Goal: Task Accomplishment & Management: Use online tool/utility

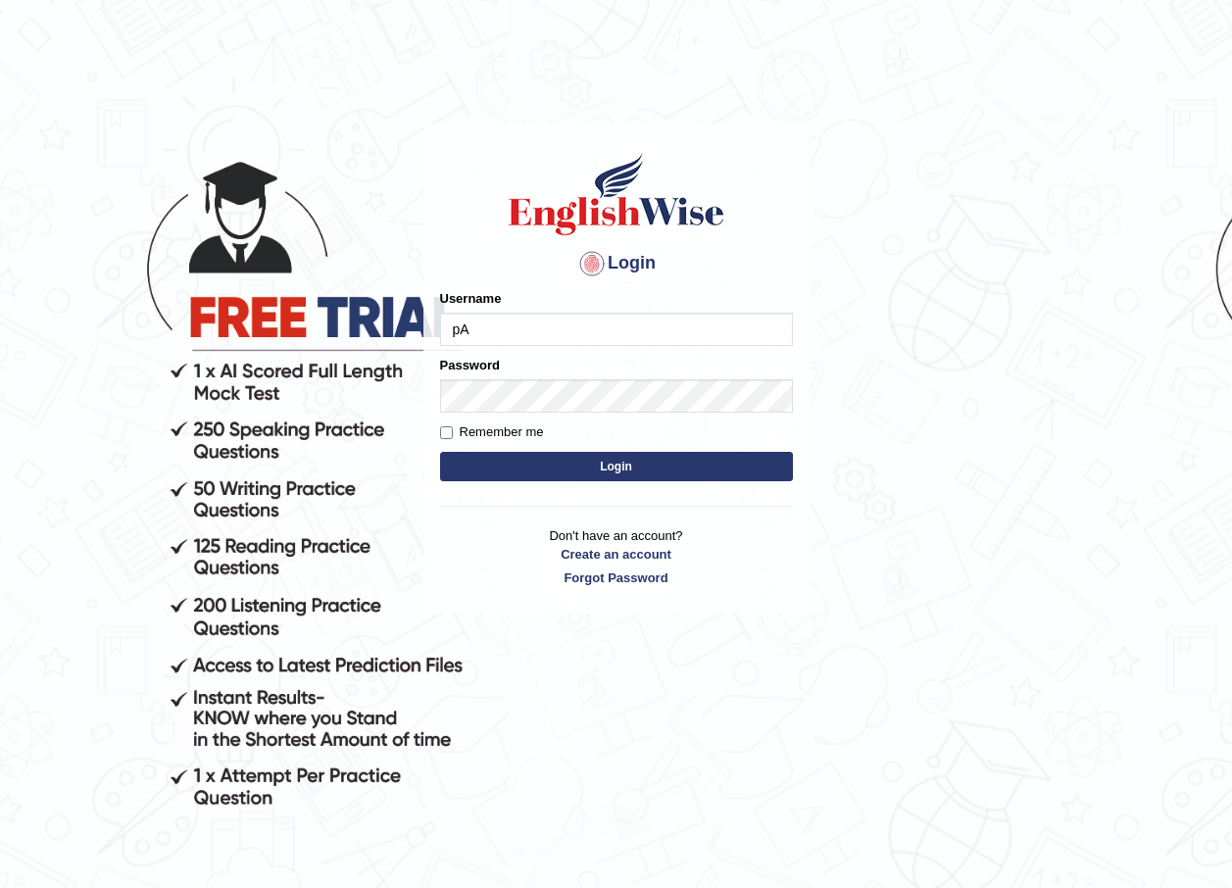
type input "p"
click at [494, 334] on input "Pa" at bounding box center [616, 329] width 353 height 33
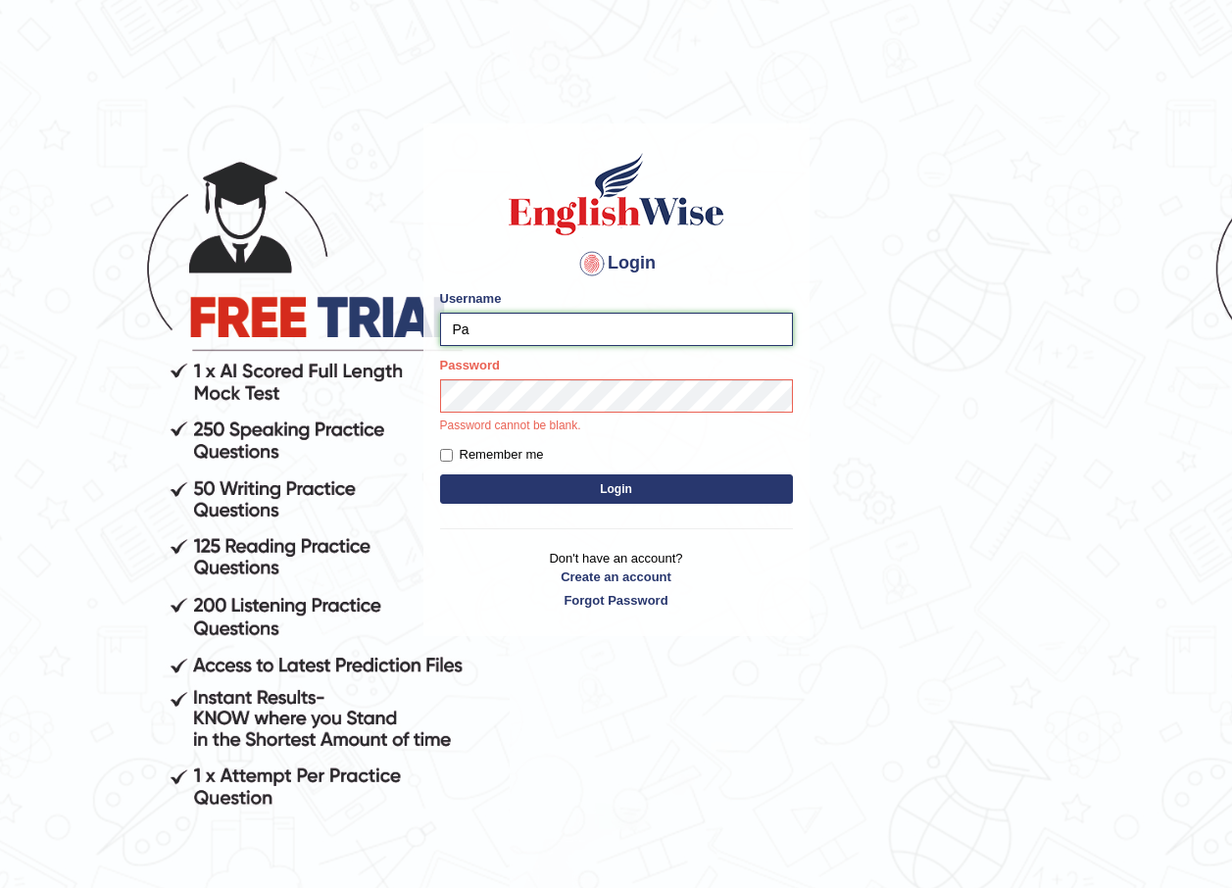
click at [492, 336] on input "Pa" at bounding box center [616, 329] width 353 height 33
type input "Paulina"
click at [440, 474] on button "Login" at bounding box center [616, 488] width 353 height 29
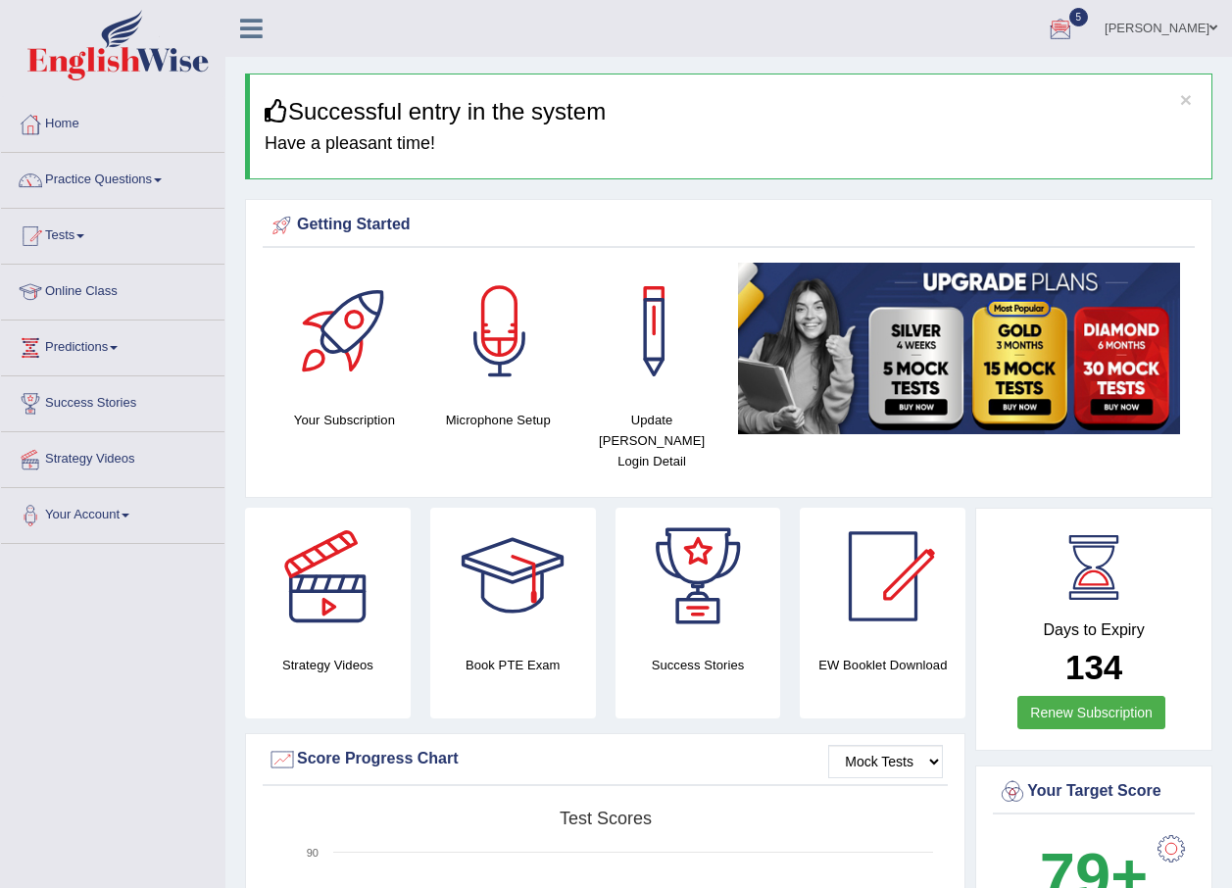
click at [1075, 25] on div at bounding box center [1060, 29] width 29 height 29
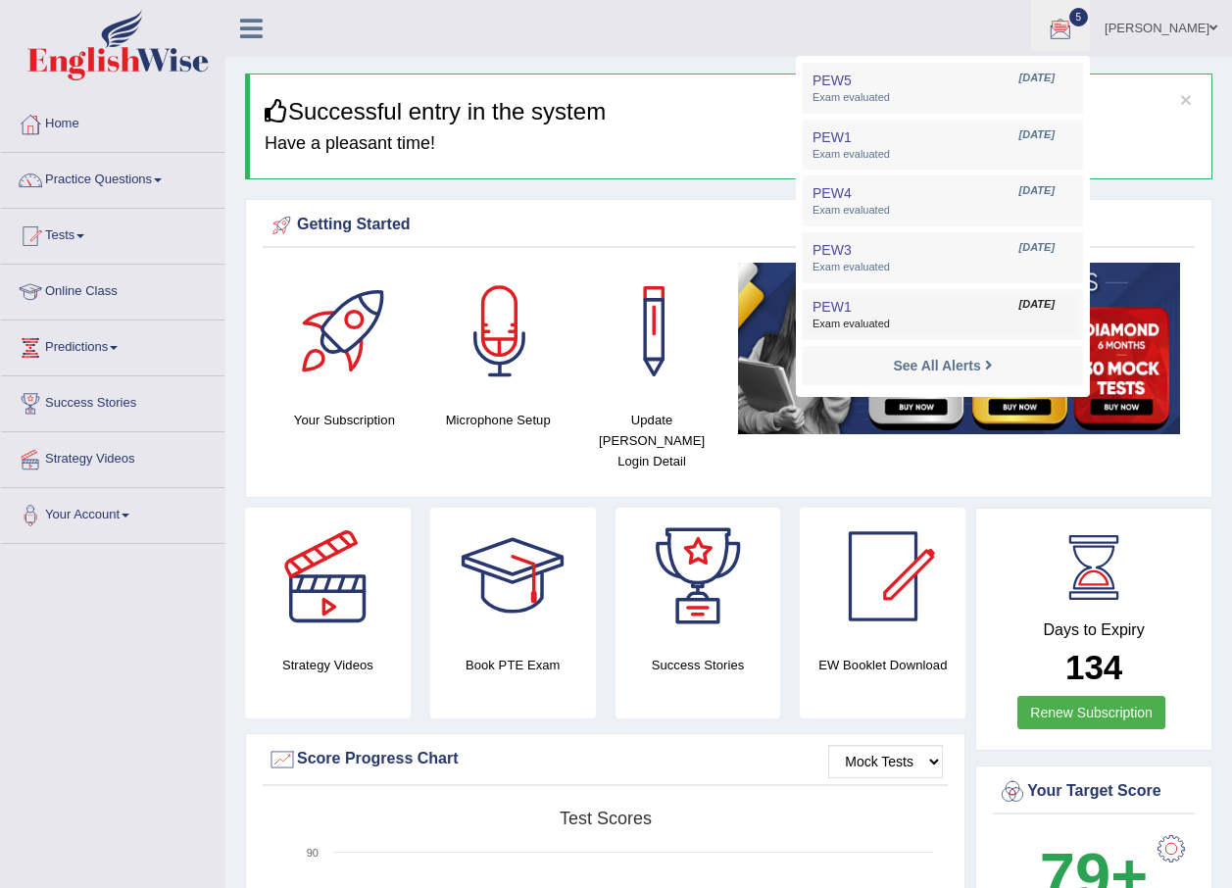
click at [964, 321] on span "Exam evaluated" at bounding box center [943, 325] width 261 height 16
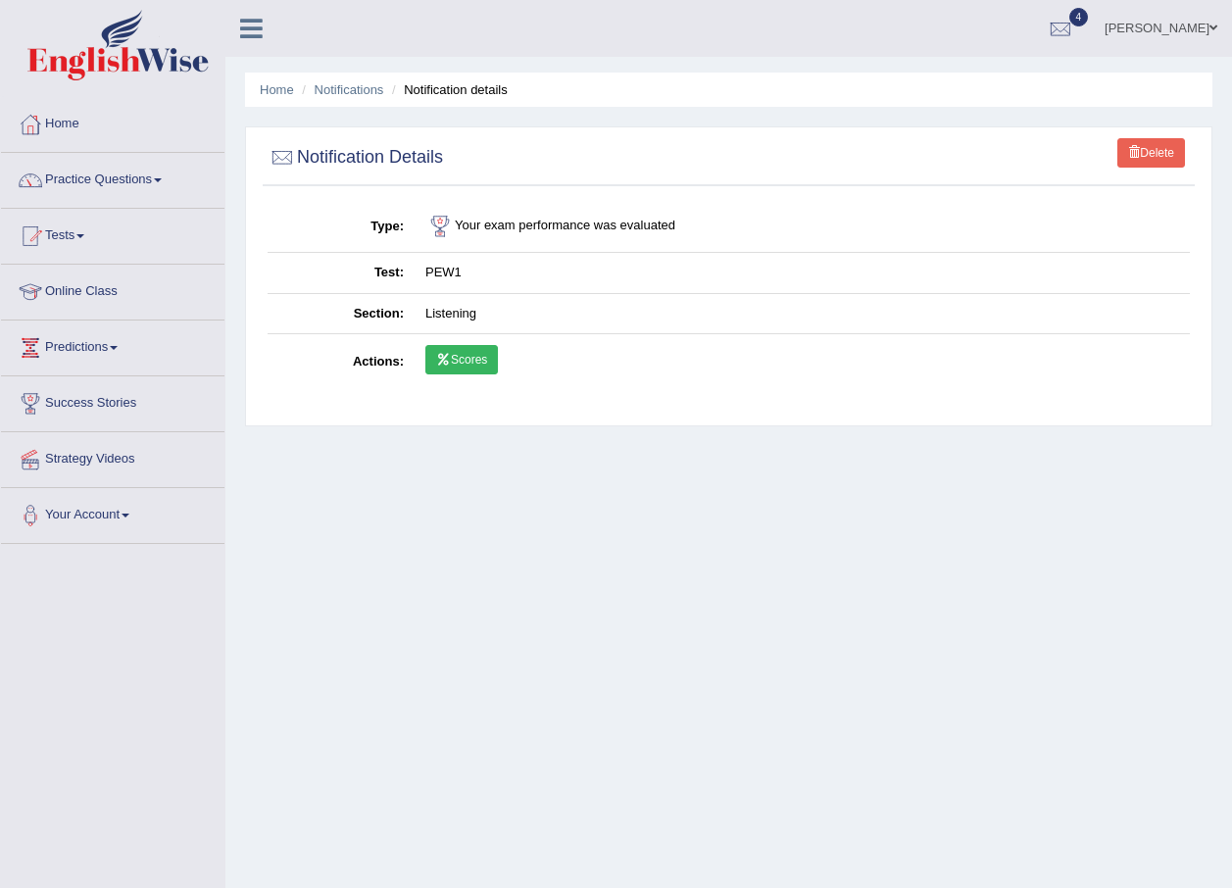
click at [492, 359] on link "Scores" at bounding box center [461, 359] width 73 height 29
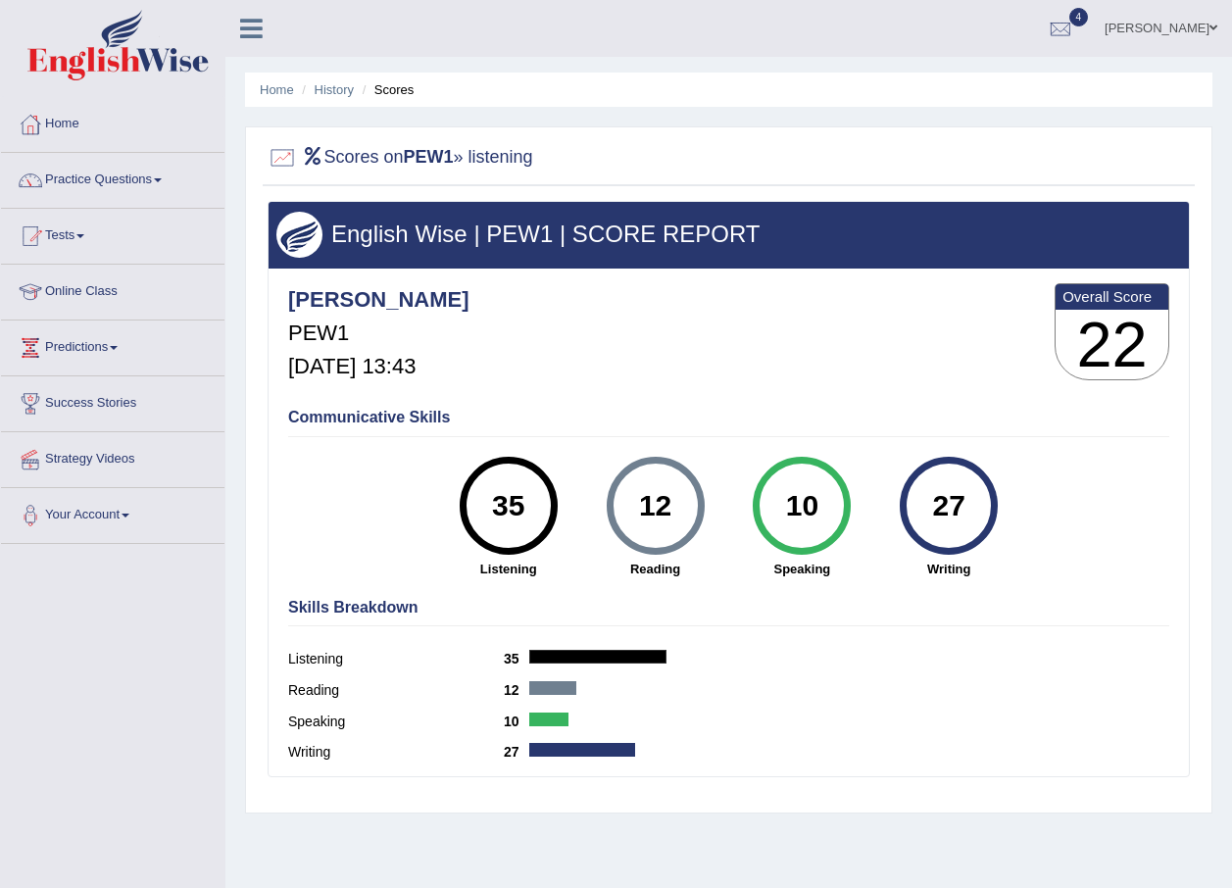
click at [1090, 36] on link "4" at bounding box center [1060, 25] width 59 height 51
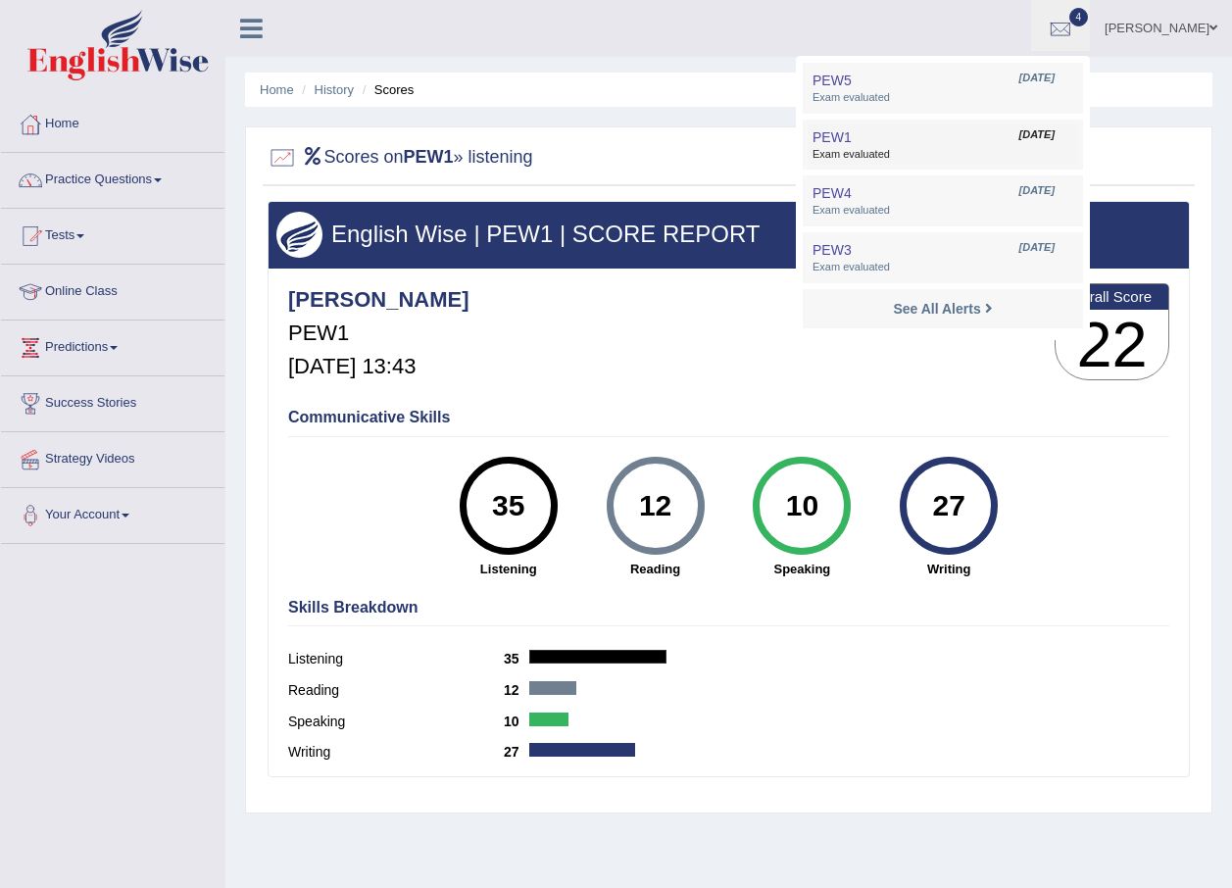
click at [1041, 135] on span "[DATE]" at bounding box center [1036, 135] width 35 height 16
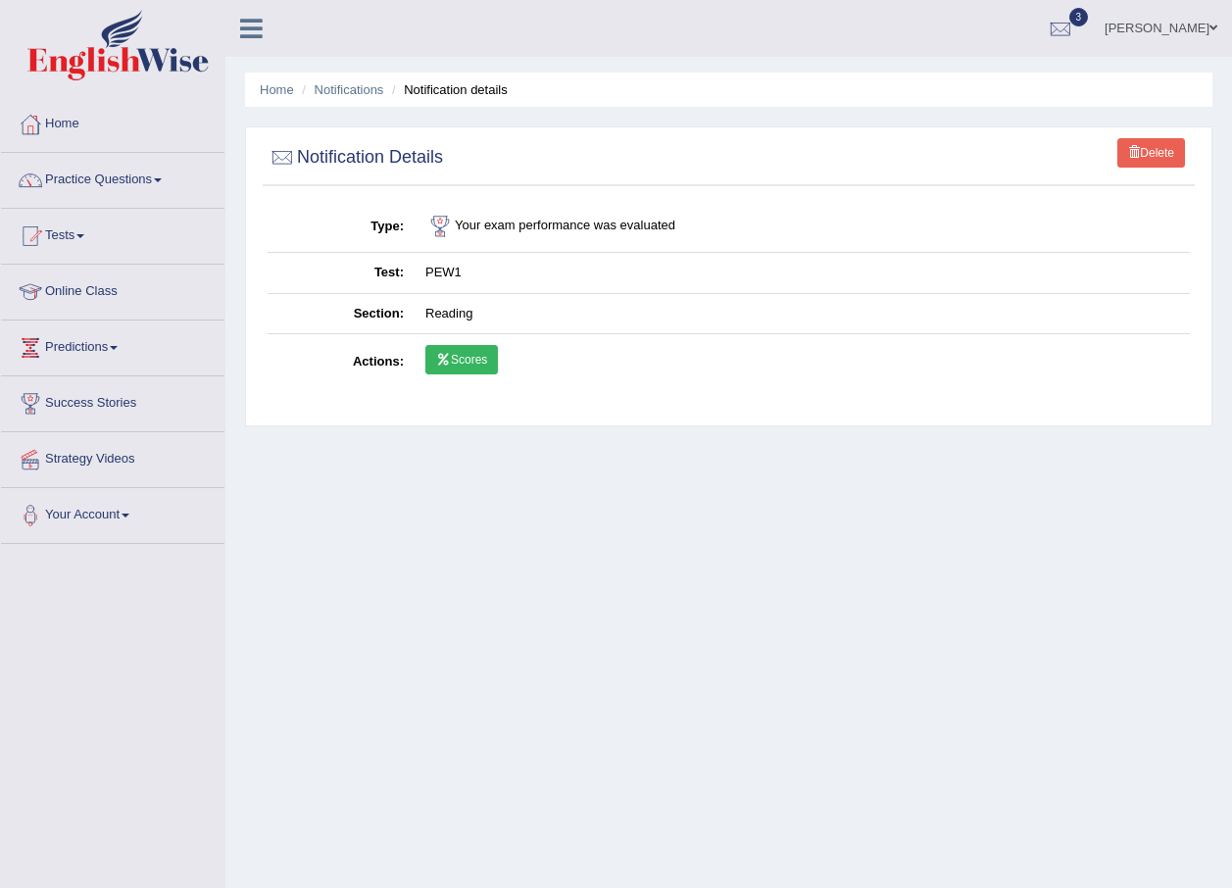
click at [478, 365] on link "Scores" at bounding box center [461, 359] width 73 height 29
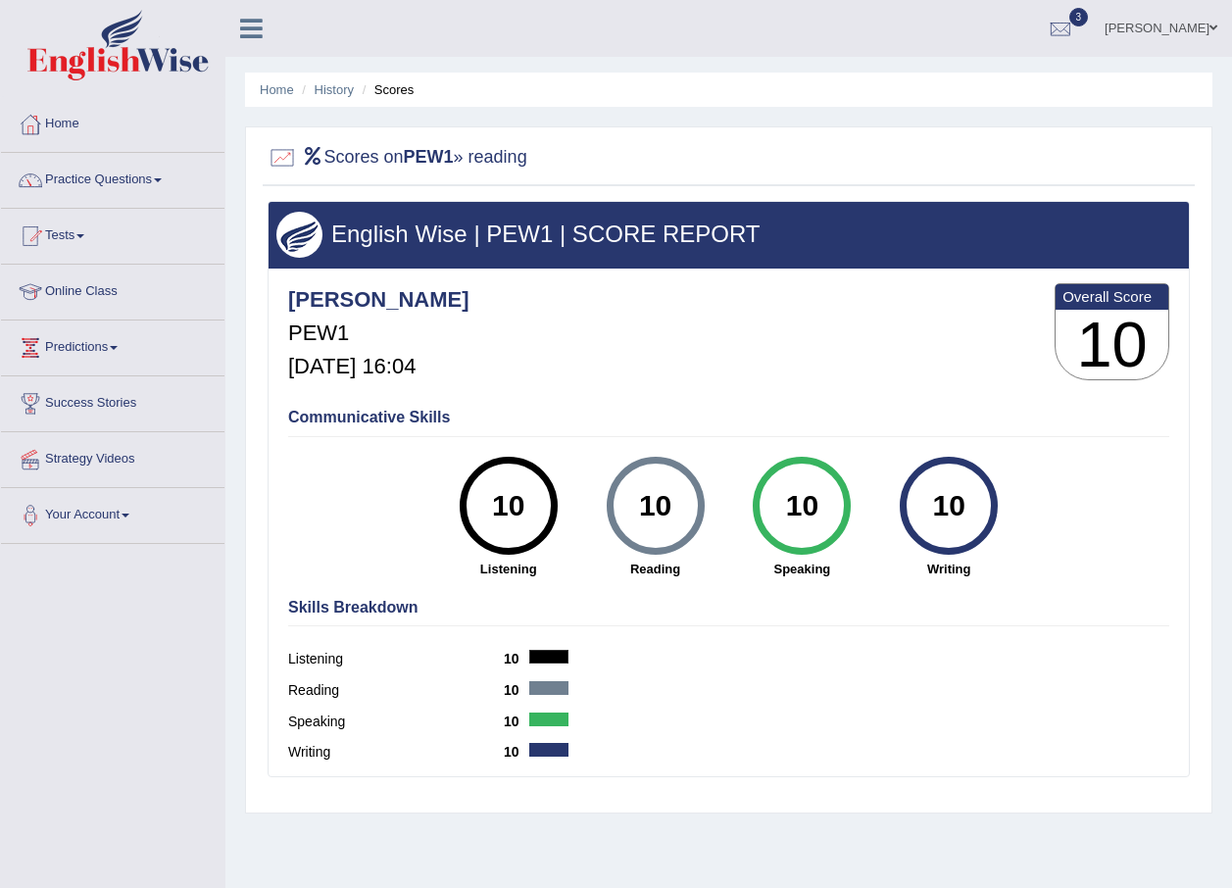
click at [1090, 33] on link "3" at bounding box center [1060, 25] width 59 height 51
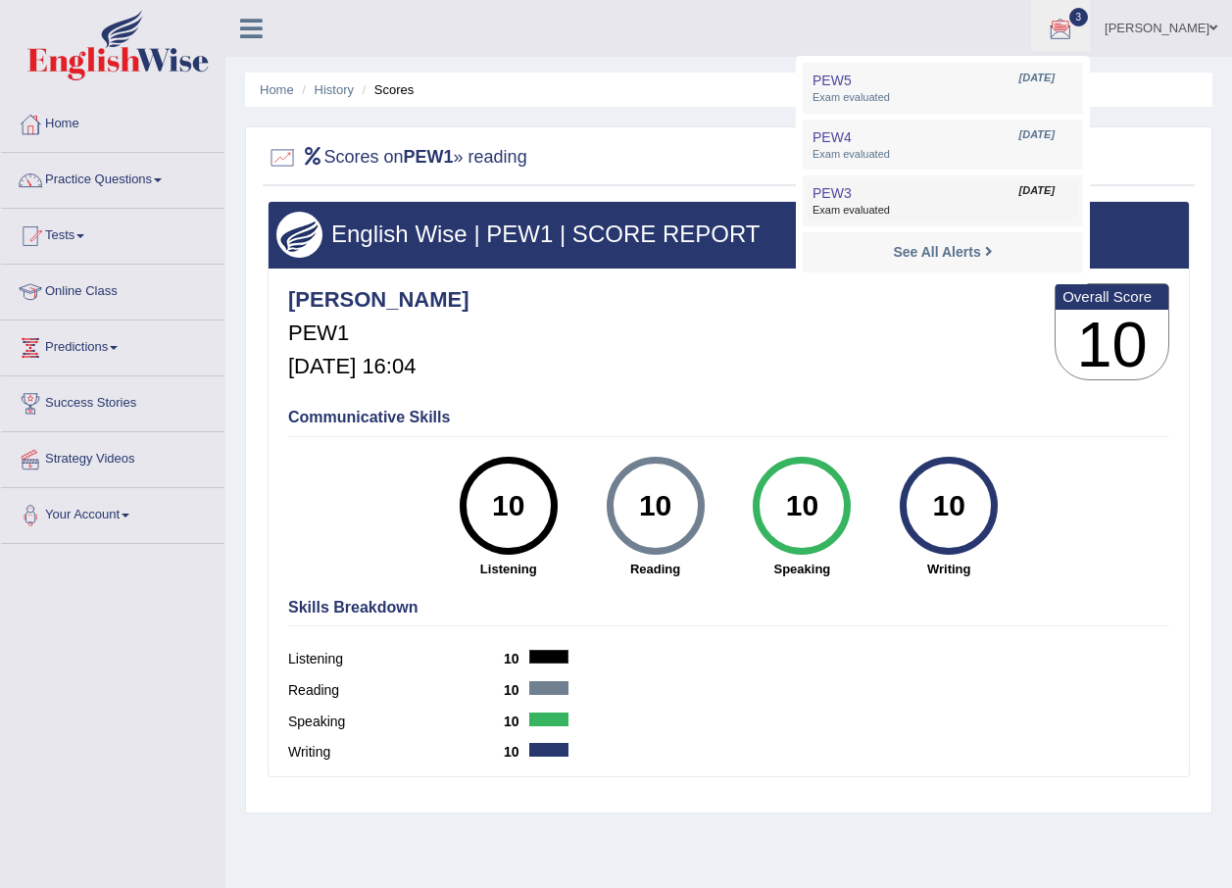
click at [997, 197] on link "PEW3 Sep 27, 2025 Exam evaluated" at bounding box center [943, 200] width 271 height 41
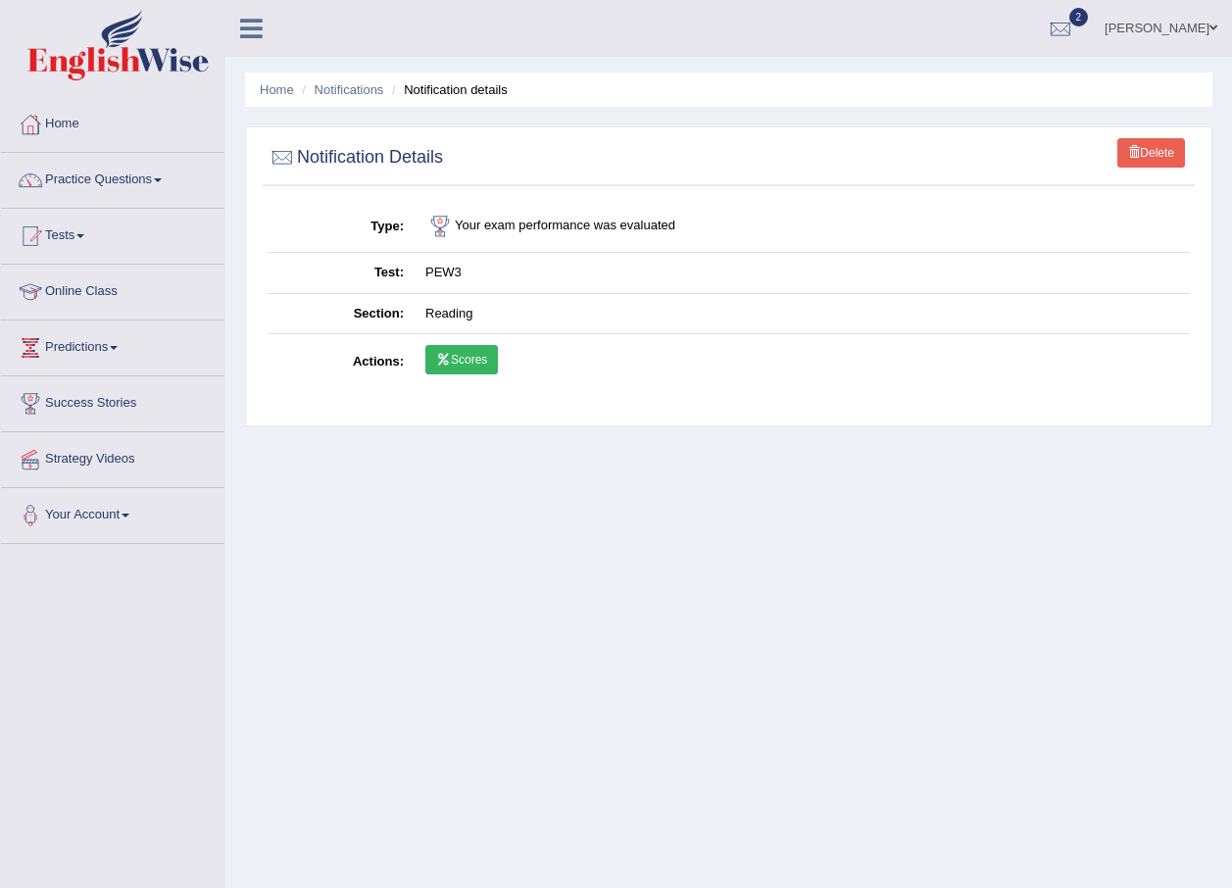
click at [470, 362] on link "Scores" at bounding box center [461, 359] width 73 height 29
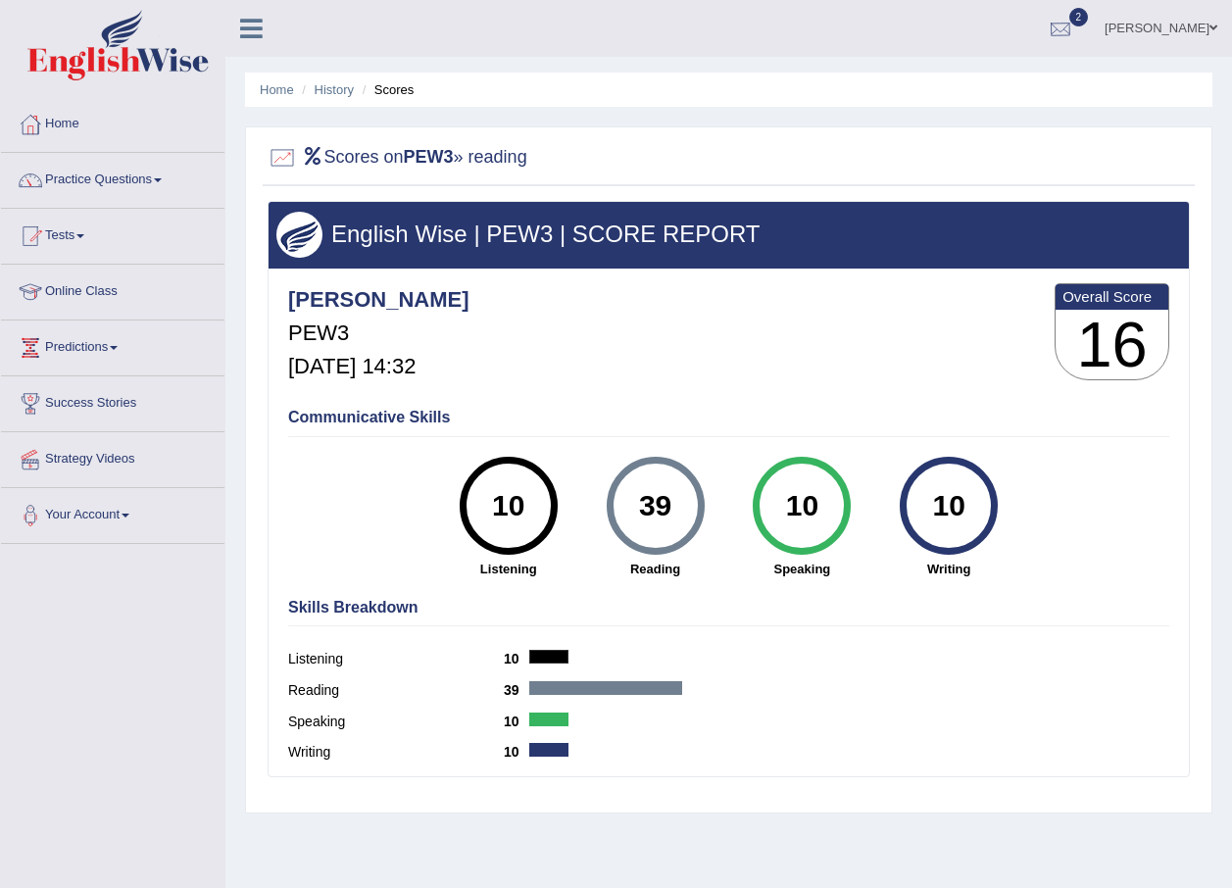
click at [1075, 37] on div at bounding box center [1060, 29] width 29 height 29
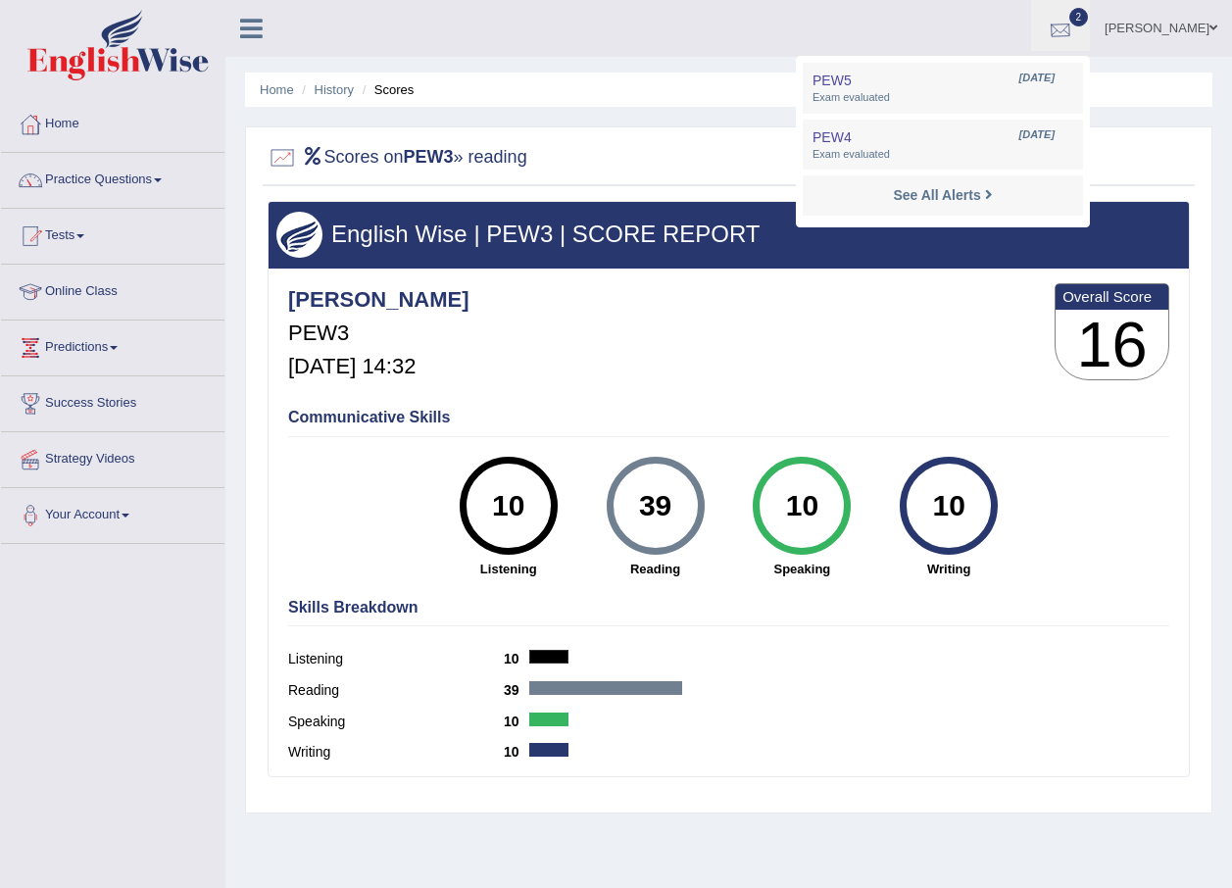
click at [1075, 33] on div at bounding box center [1060, 29] width 29 height 29
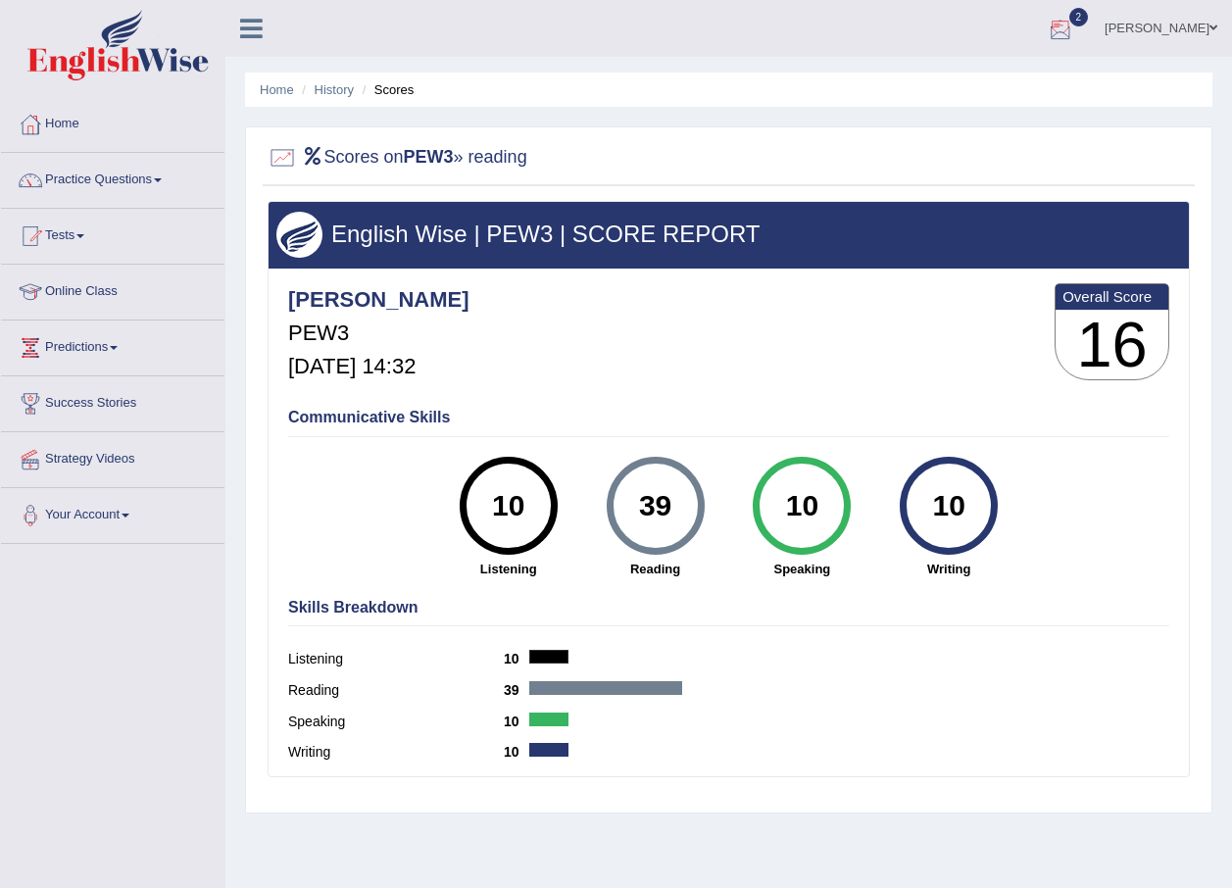
click at [1075, 33] on div at bounding box center [1060, 29] width 29 height 29
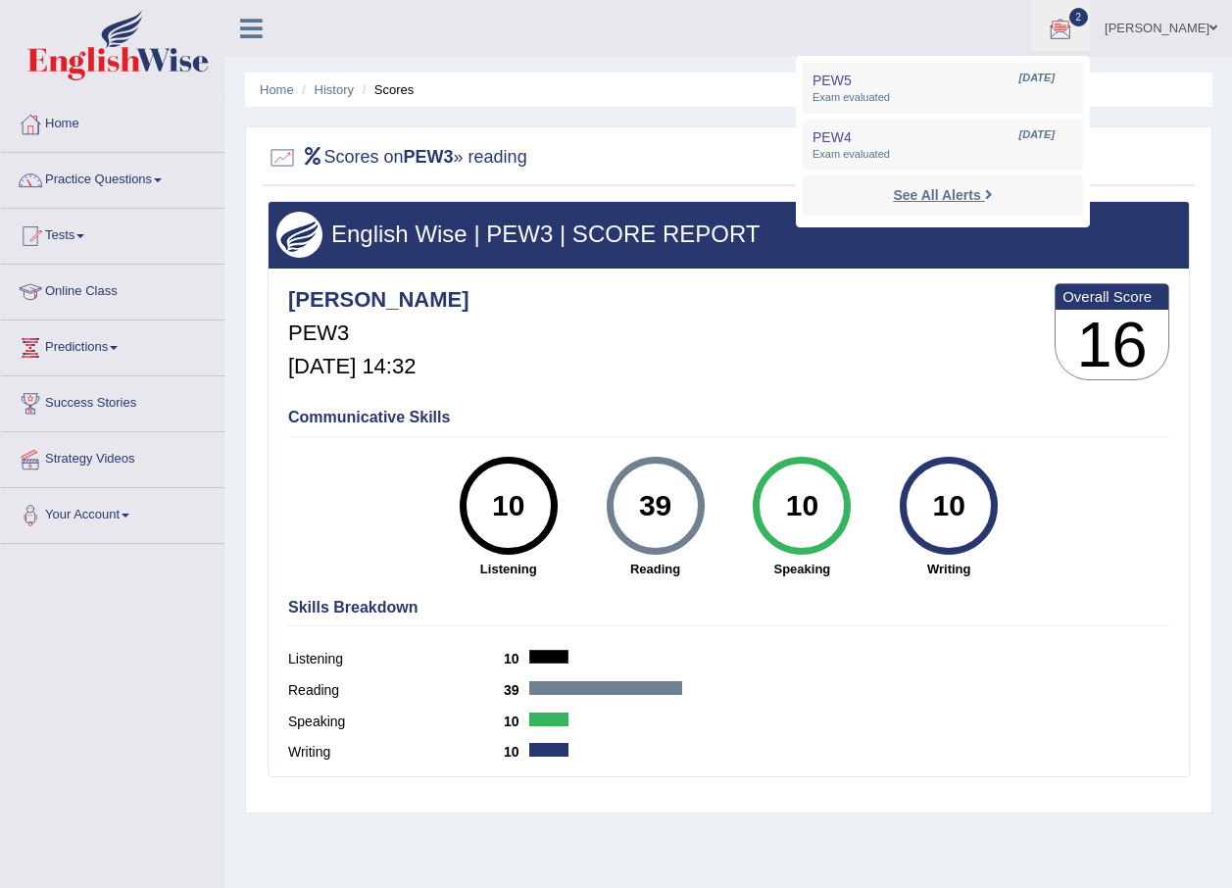
click at [997, 189] on link "See All Alerts" at bounding box center [942, 195] width 109 height 22
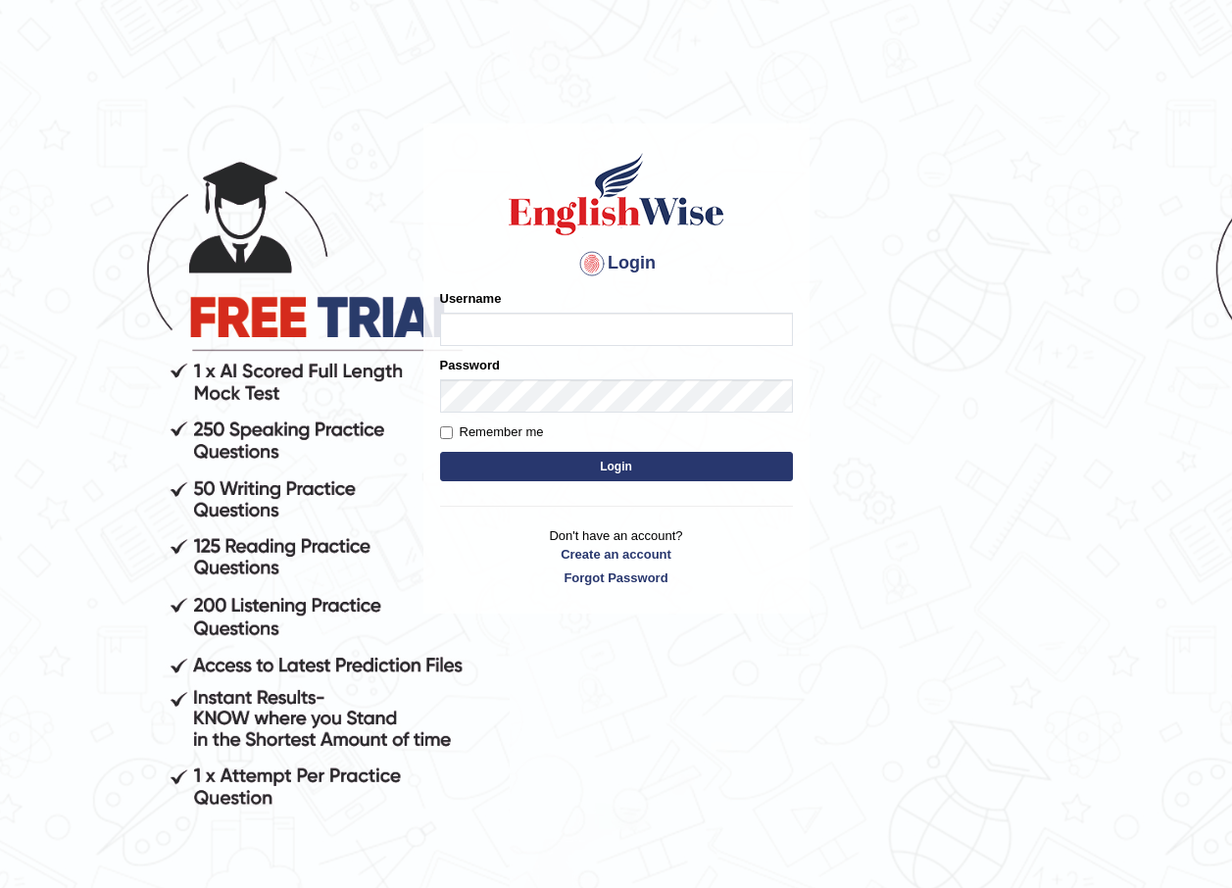
click at [443, 171] on body "Login Please fix the following errors: Username Password Remember me Login Don'…" at bounding box center [616, 506] width 1232 height 888
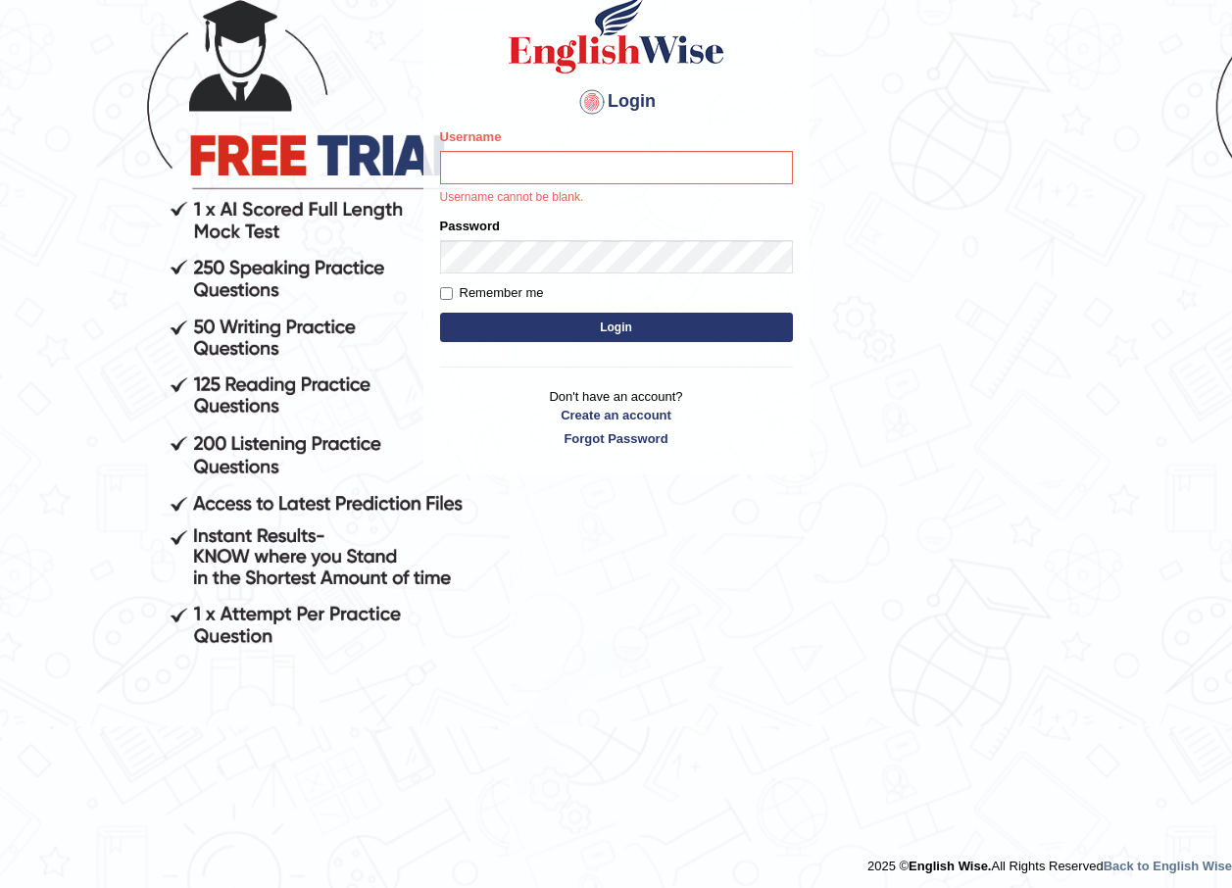
scroll to position [168, 0]
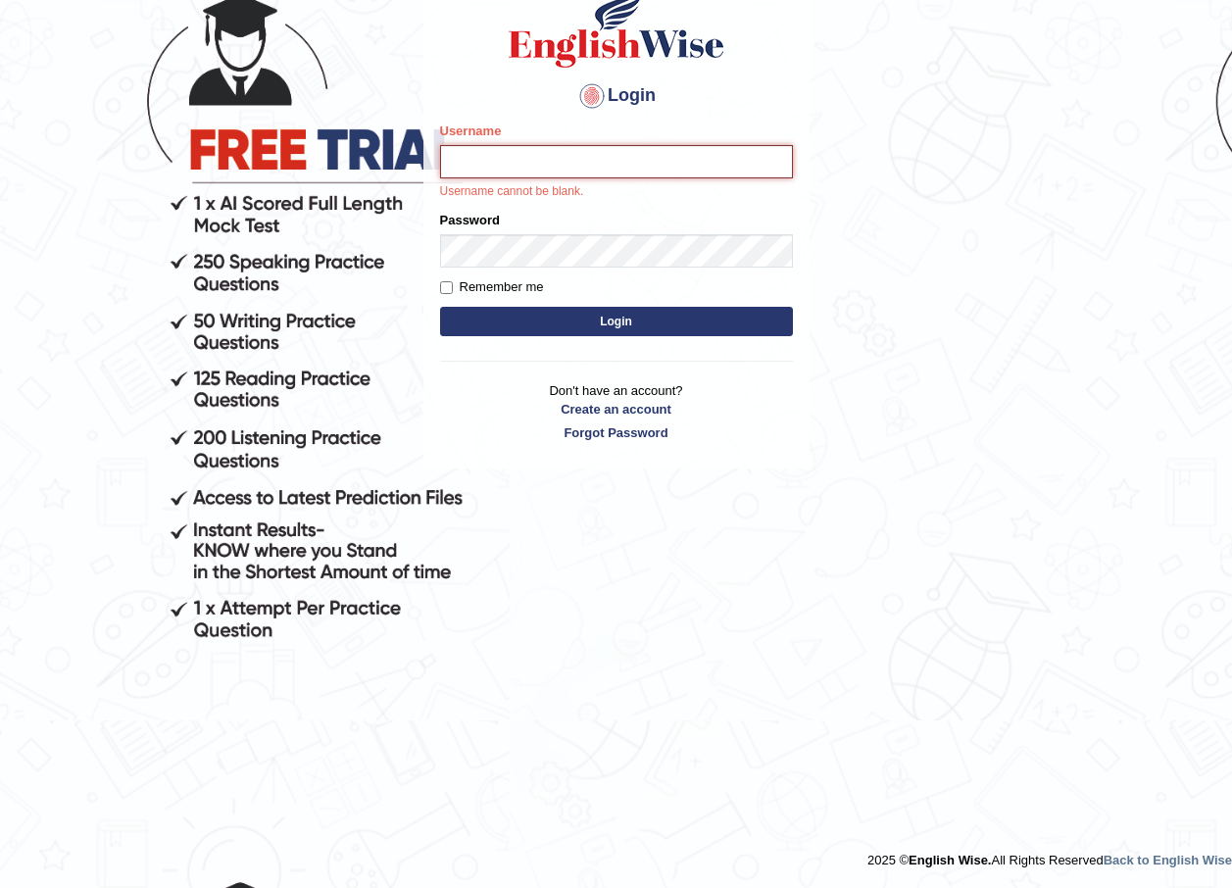
click at [691, 148] on input "Username" at bounding box center [616, 161] width 353 height 33
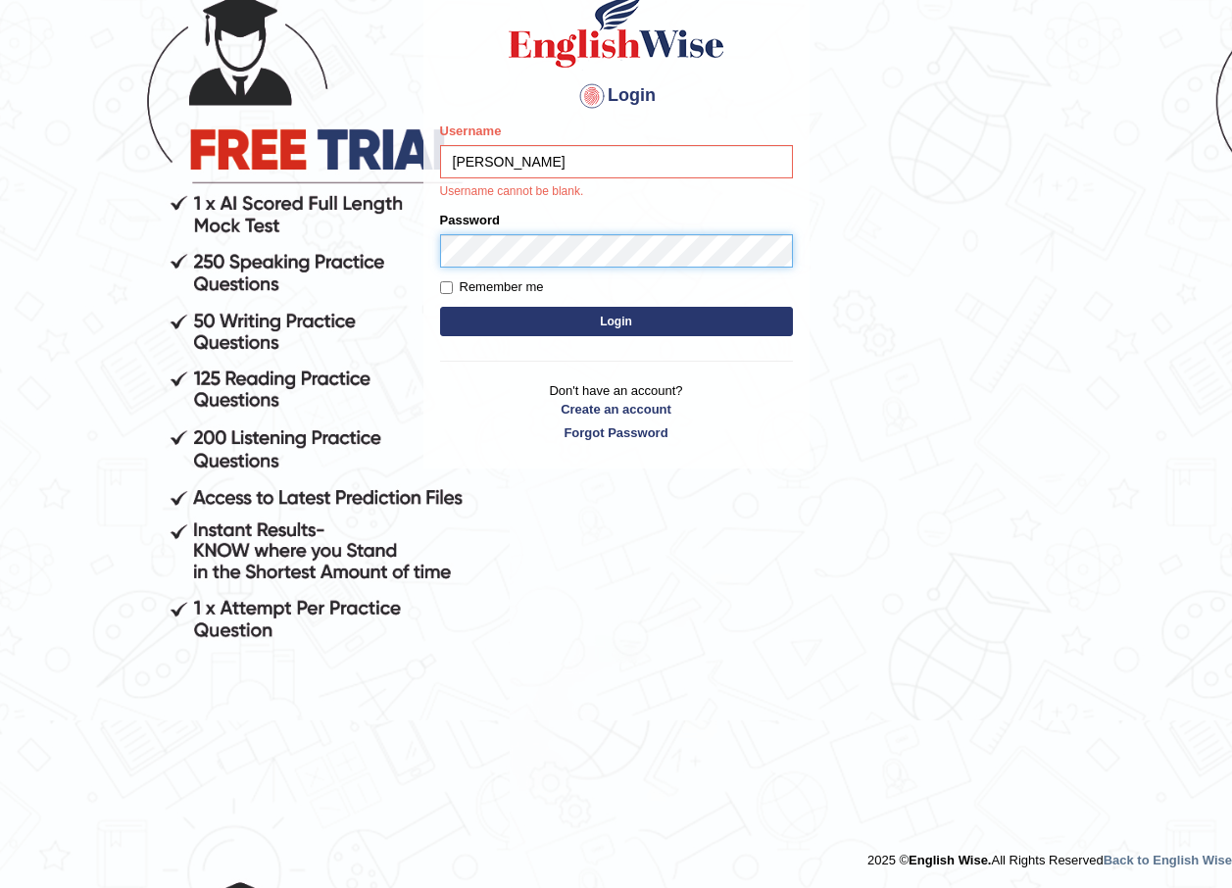
type input "Paulina"
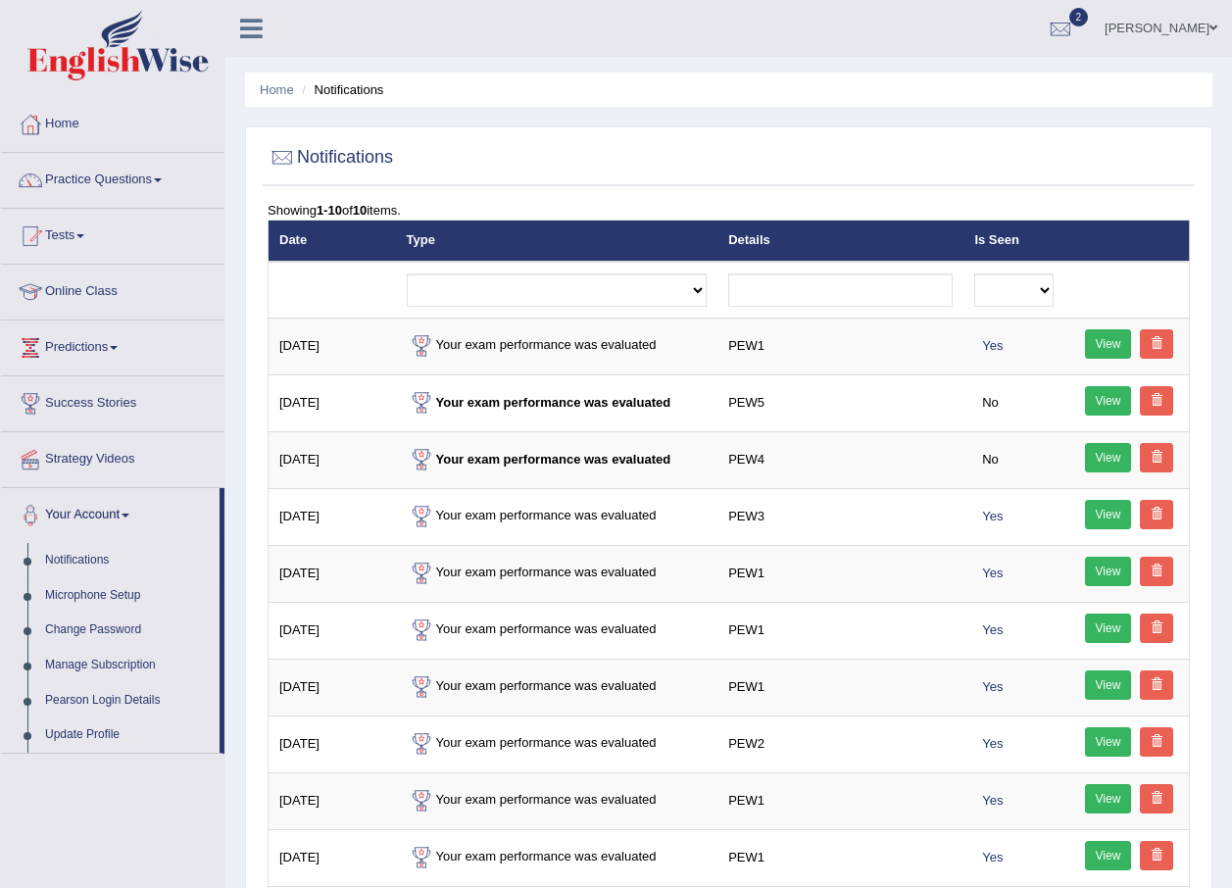
click at [792, 170] on div at bounding box center [729, 158] width 922 height 40
click at [132, 132] on link "Home" at bounding box center [112, 121] width 223 height 49
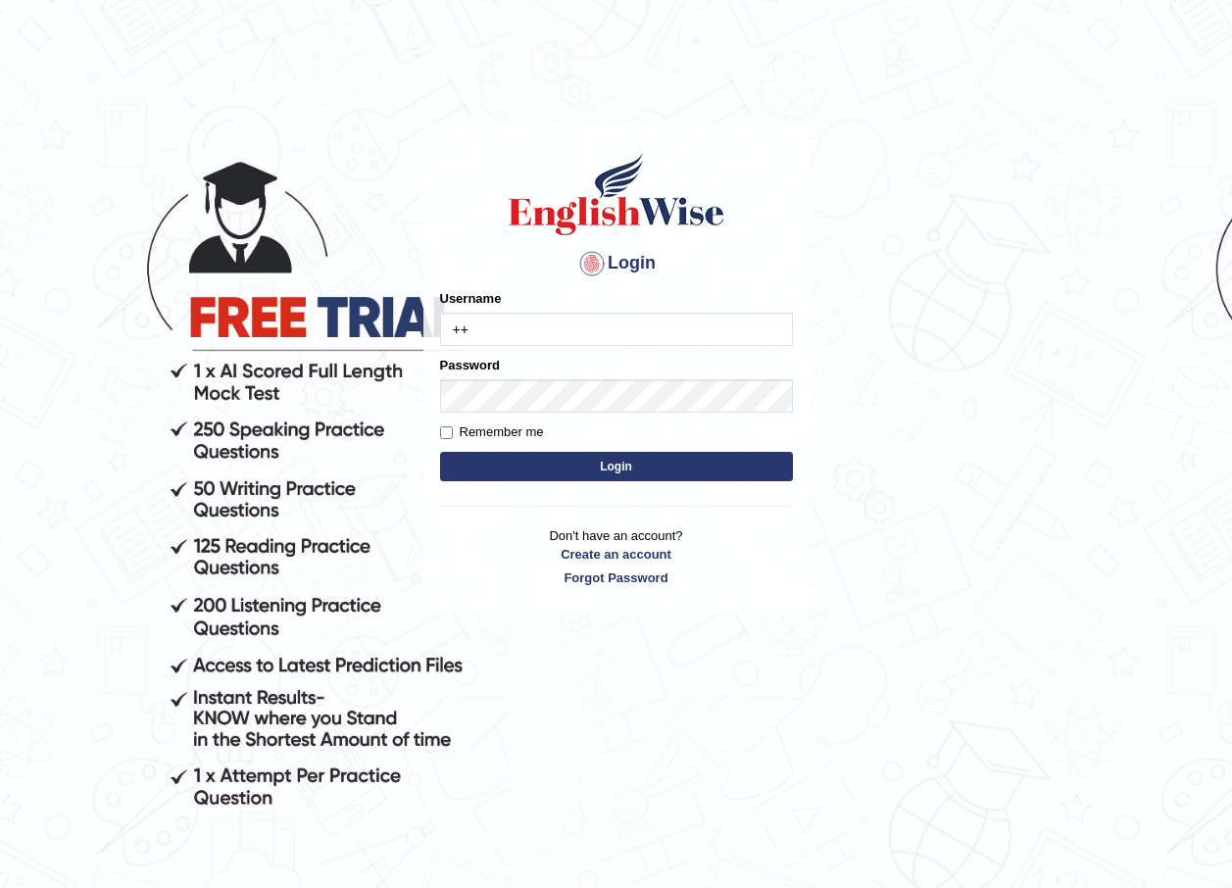
type input "+"
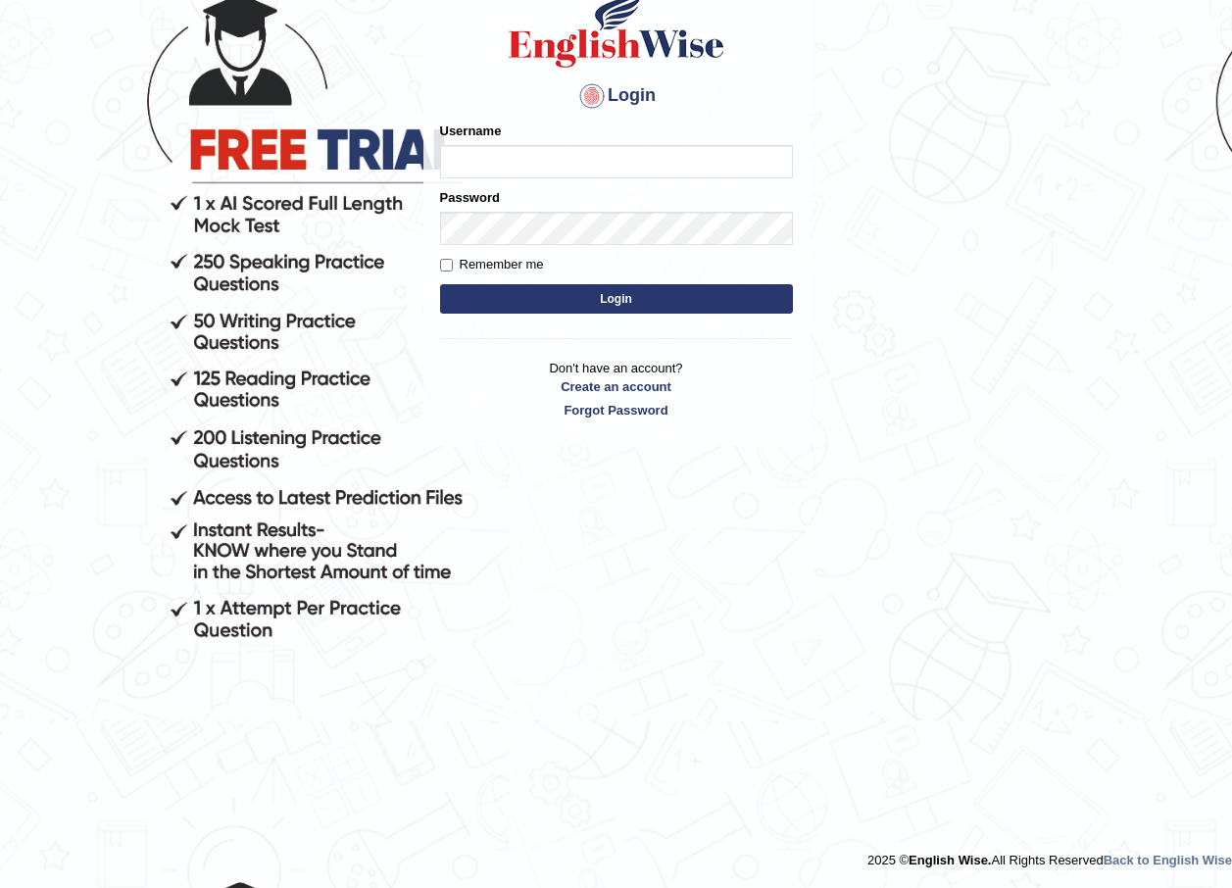
type input "O"
type input "Pau"
click at [440, 284] on button "Login" at bounding box center [616, 298] width 353 height 29
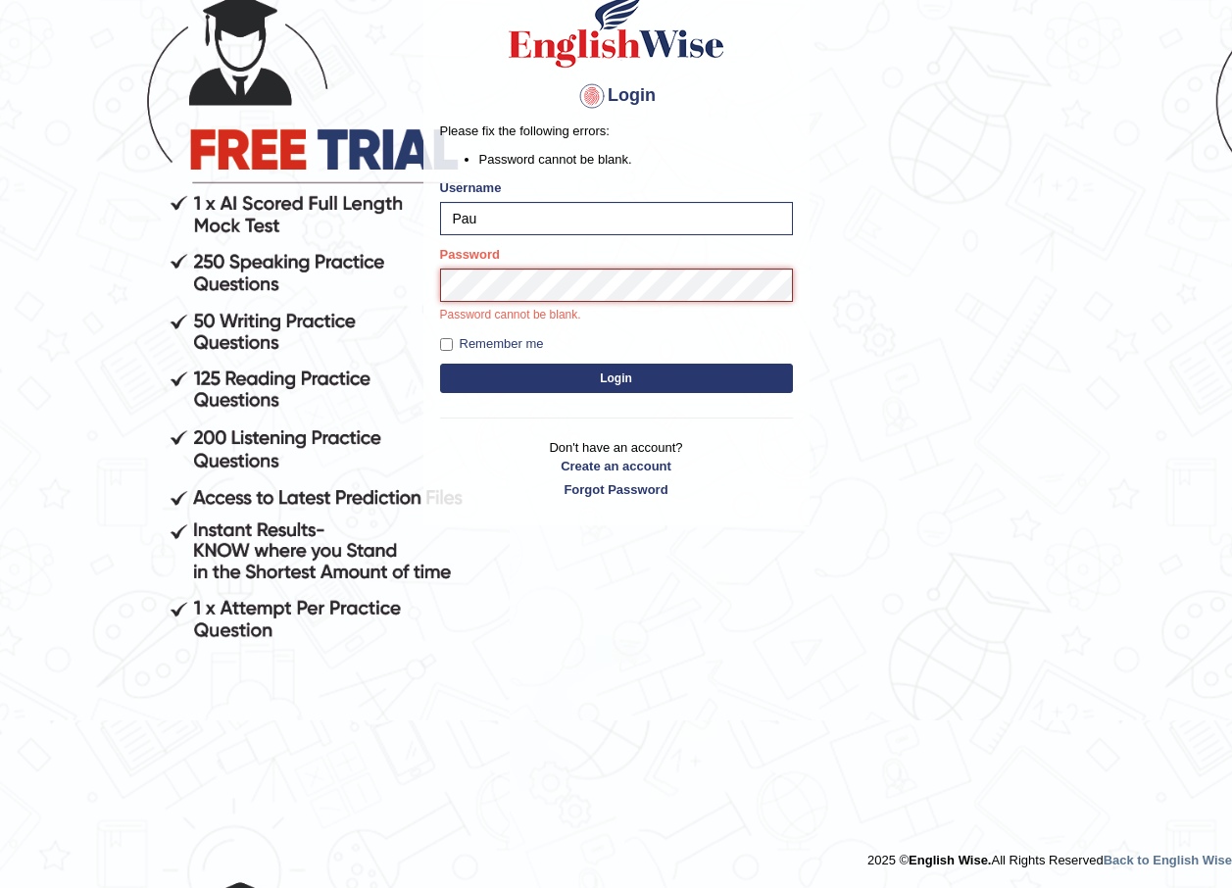
click at [440, 364] on button "Login" at bounding box center [616, 378] width 353 height 29
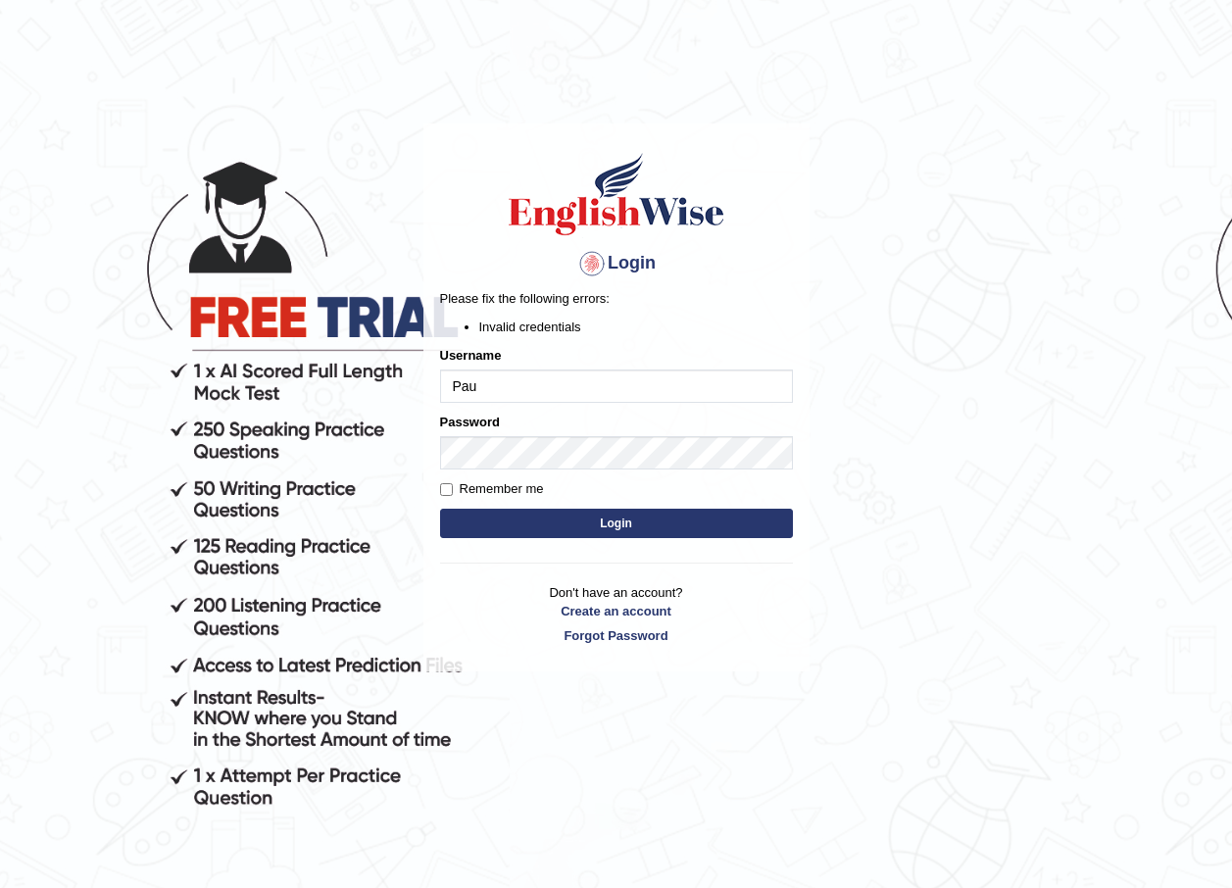
click at [596, 376] on input "Pau" at bounding box center [616, 386] width 353 height 33
type input "Paulina"
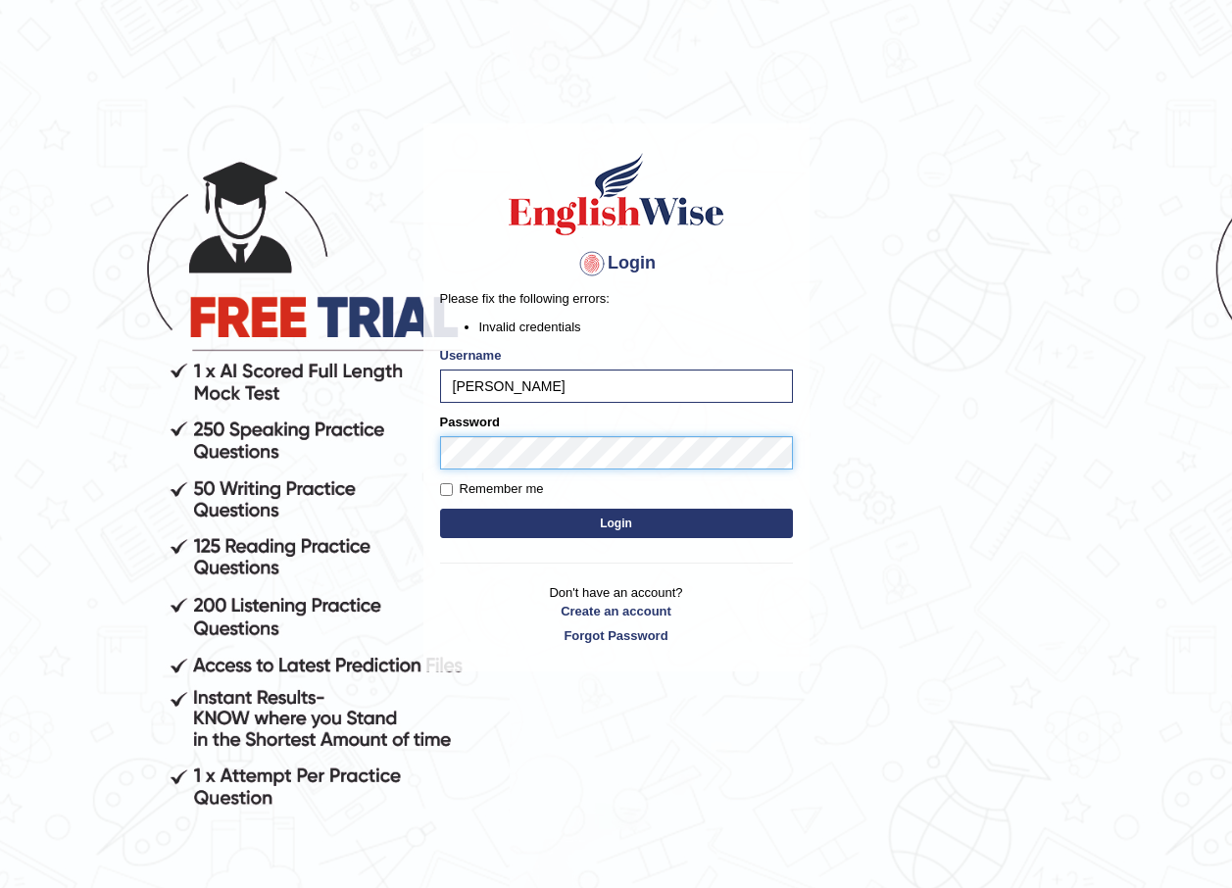
click at [425, 447] on div "Login Please fix the following errors: Invalid credentials Username Paulina Pas…" at bounding box center [616, 398] width 386 height 548
click at [440, 509] on button "Login" at bounding box center [616, 523] width 353 height 29
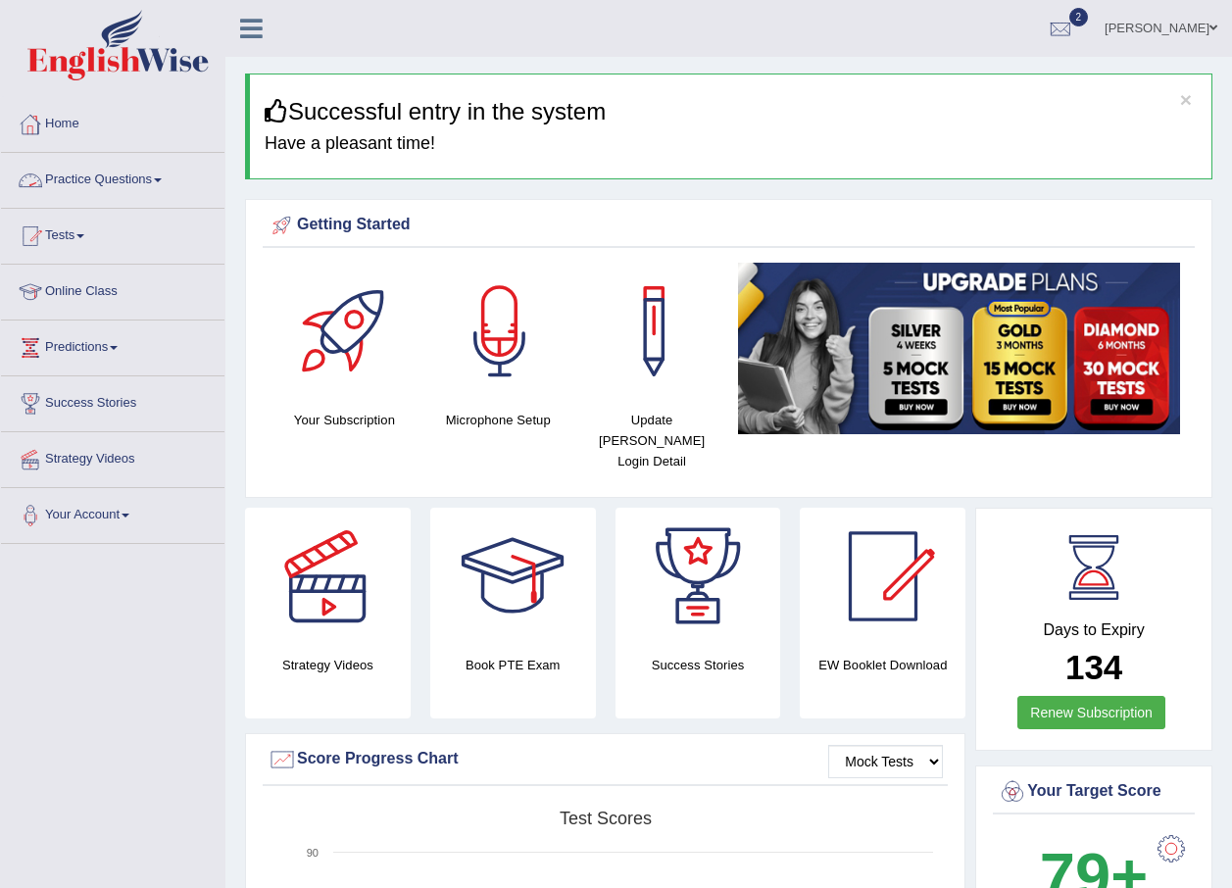
click at [143, 224] on link "Tests" at bounding box center [112, 233] width 223 height 49
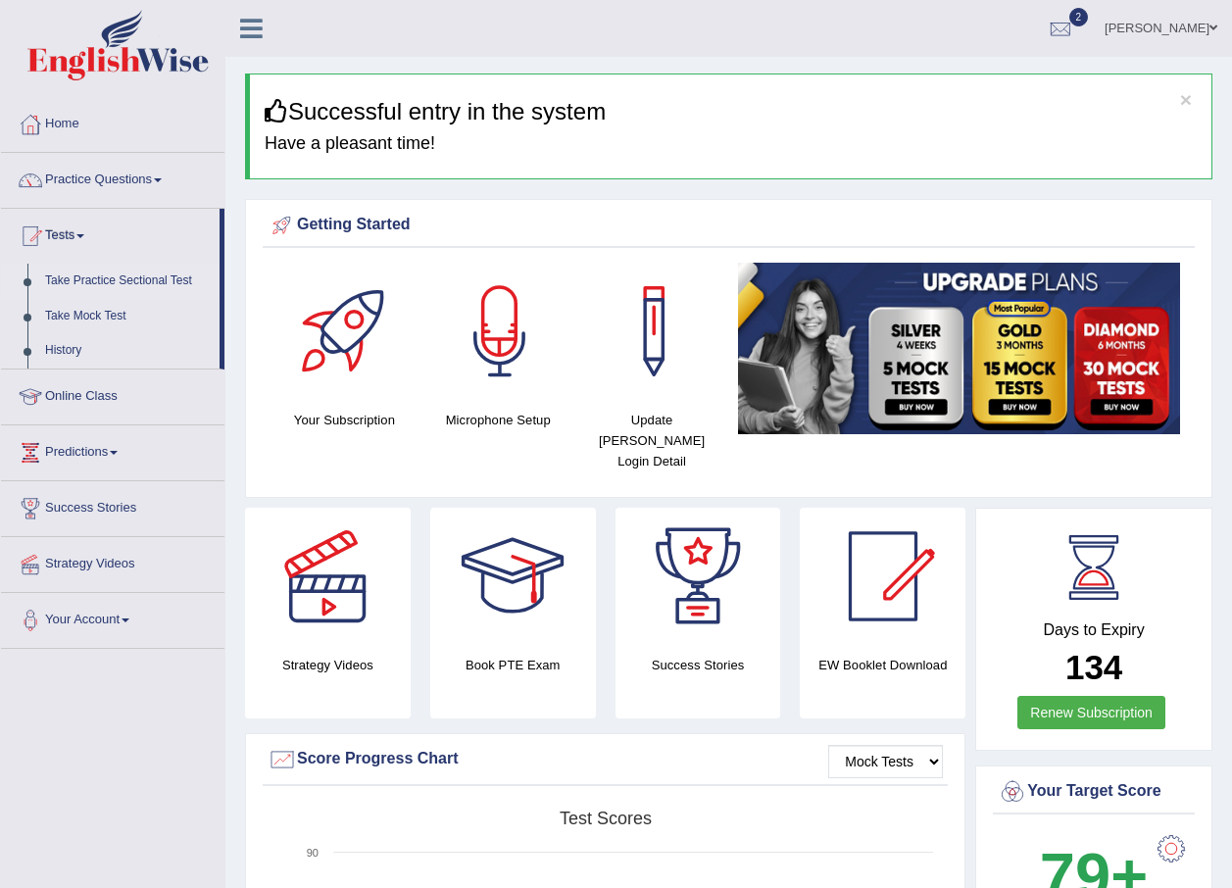
click at [124, 287] on link "Take Practice Sectional Test" at bounding box center [127, 281] width 183 height 35
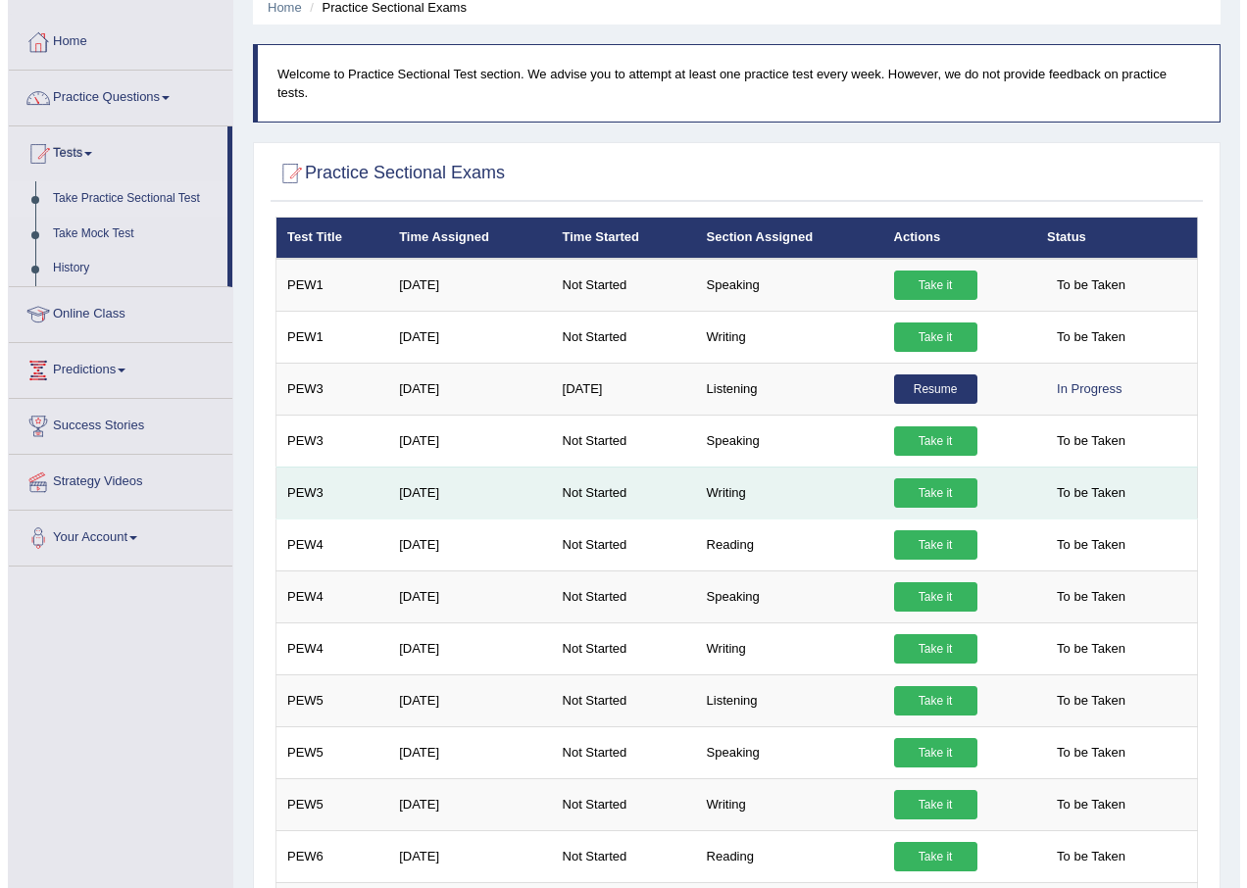
scroll to position [196, 0]
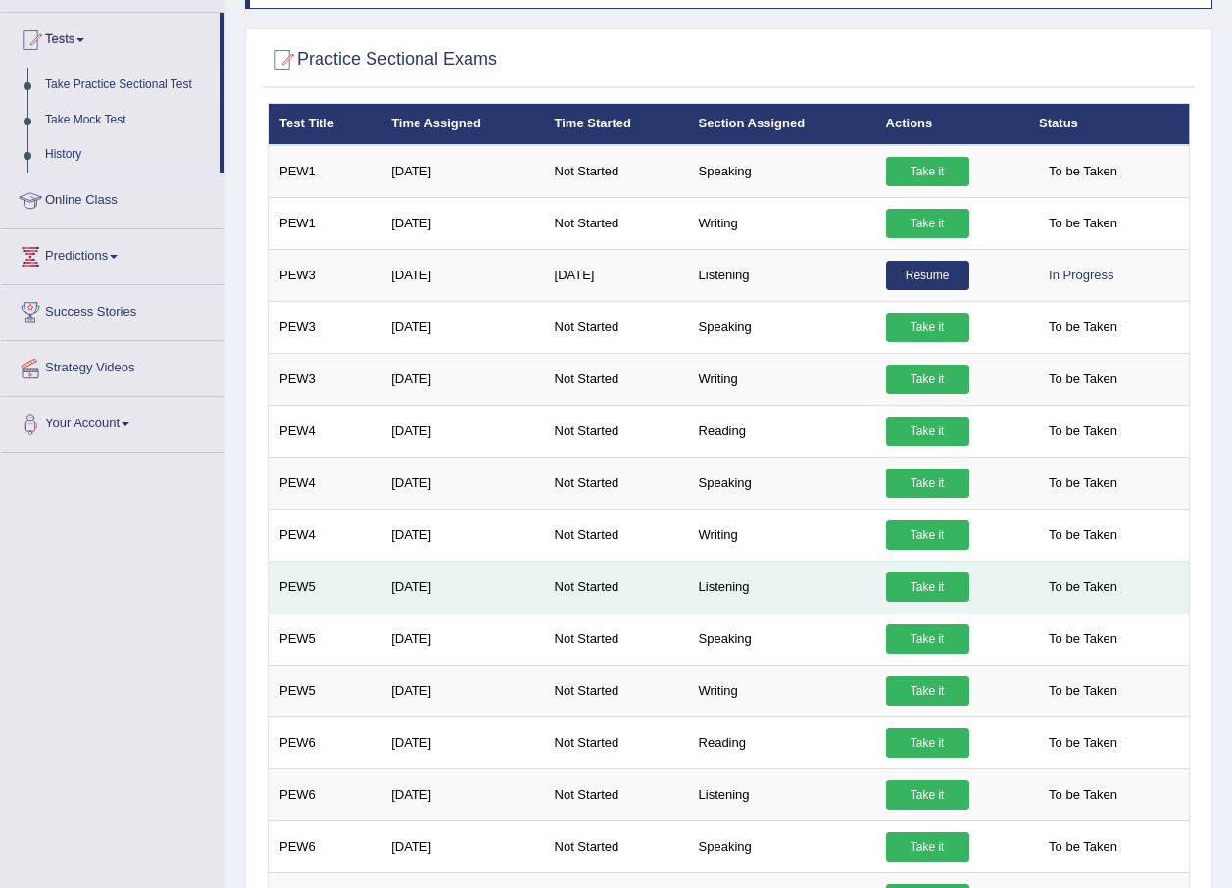
click at [887, 572] on link "Take it" at bounding box center [927, 586] width 83 height 29
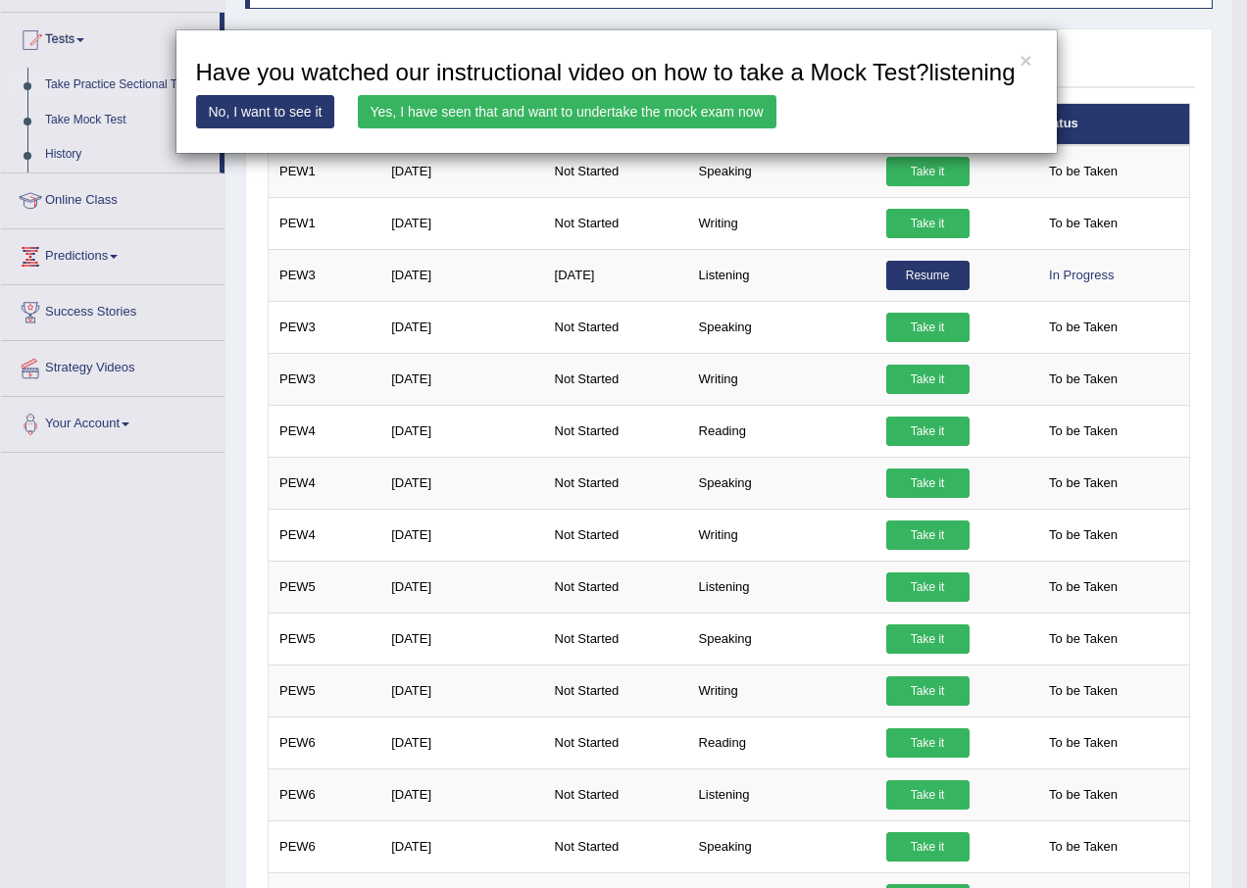
click at [213, 192] on div "× Have you watched our instructional video on how to take a Mock Test?listening…" at bounding box center [623, 444] width 1247 height 888
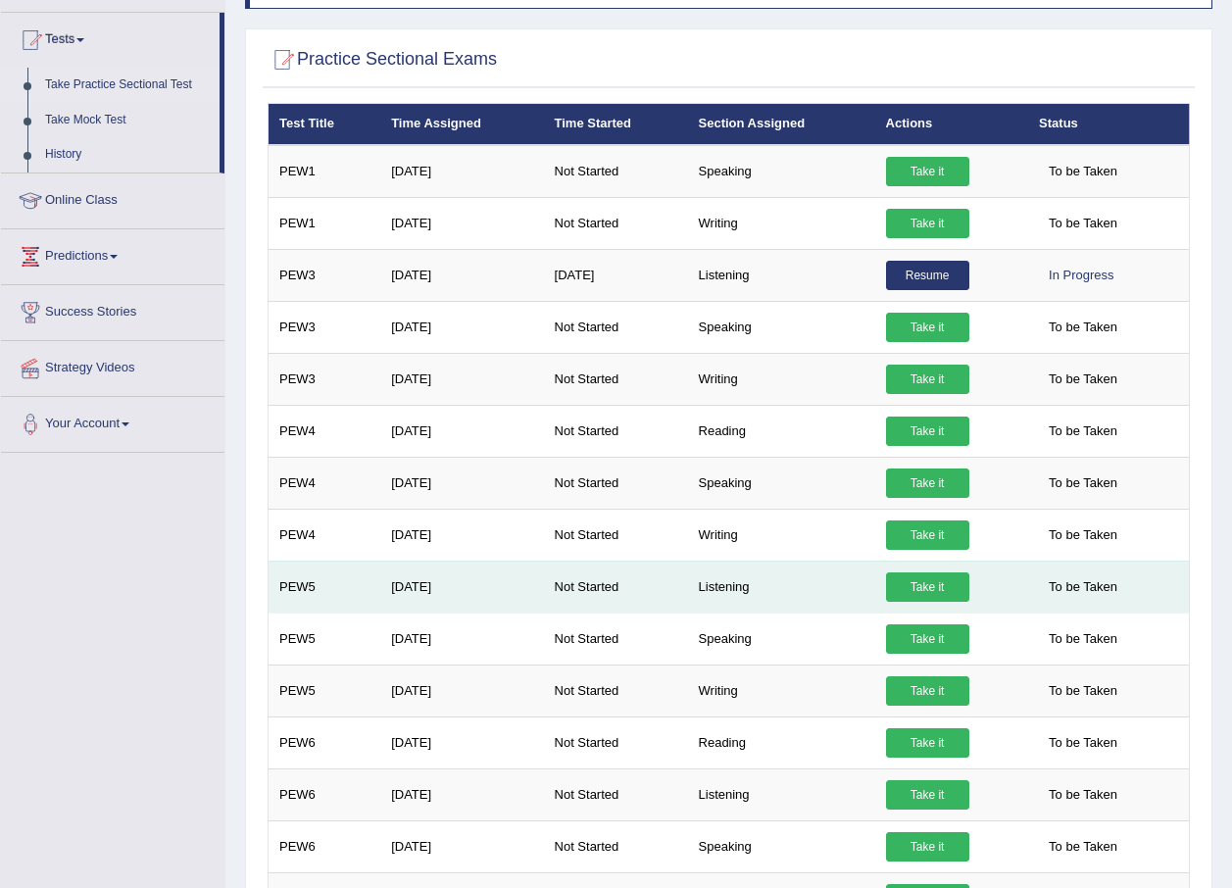
click at [903, 572] on link "Take it" at bounding box center [927, 586] width 83 height 29
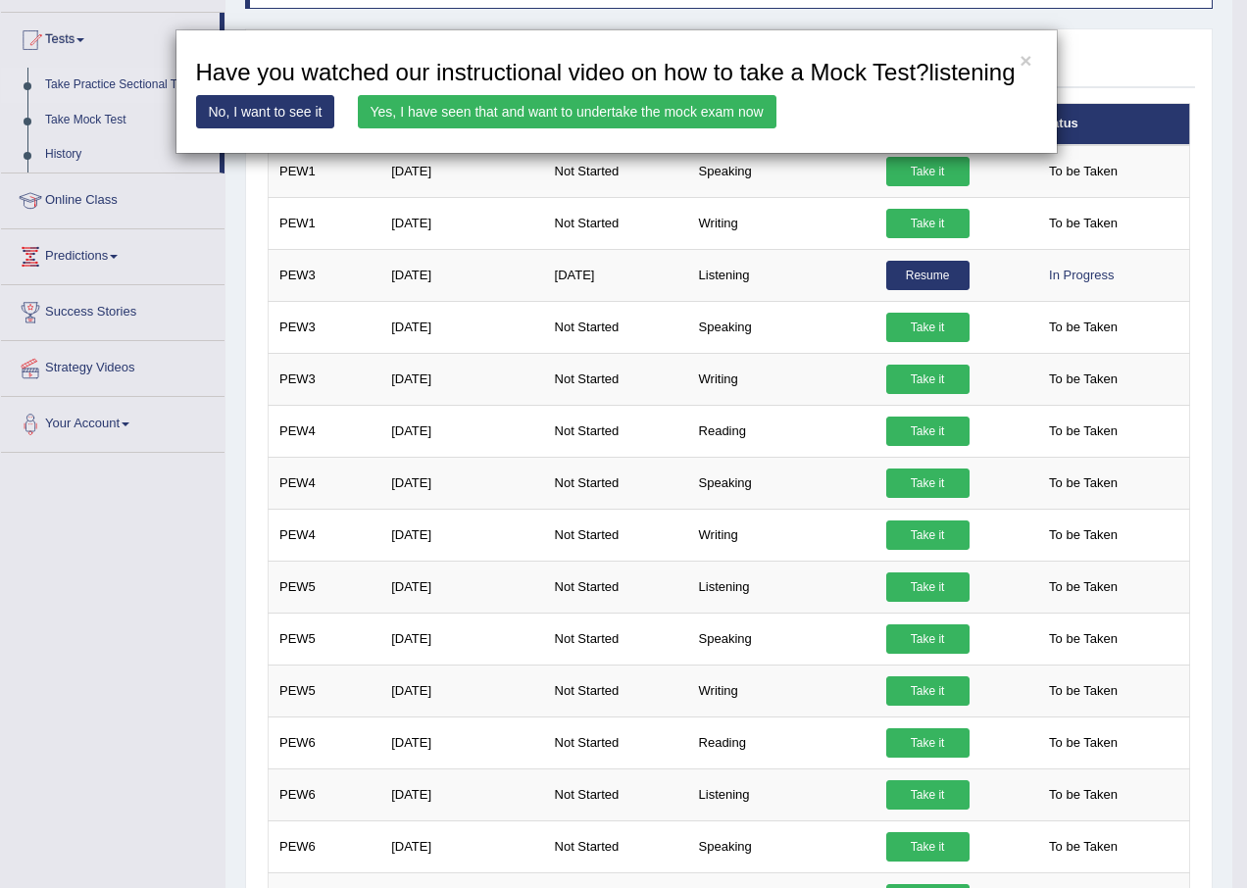
click at [582, 124] on link "Yes, I have seen that and want to undertake the mock exam now" at bounding box center [567, 111] width 419 height 33
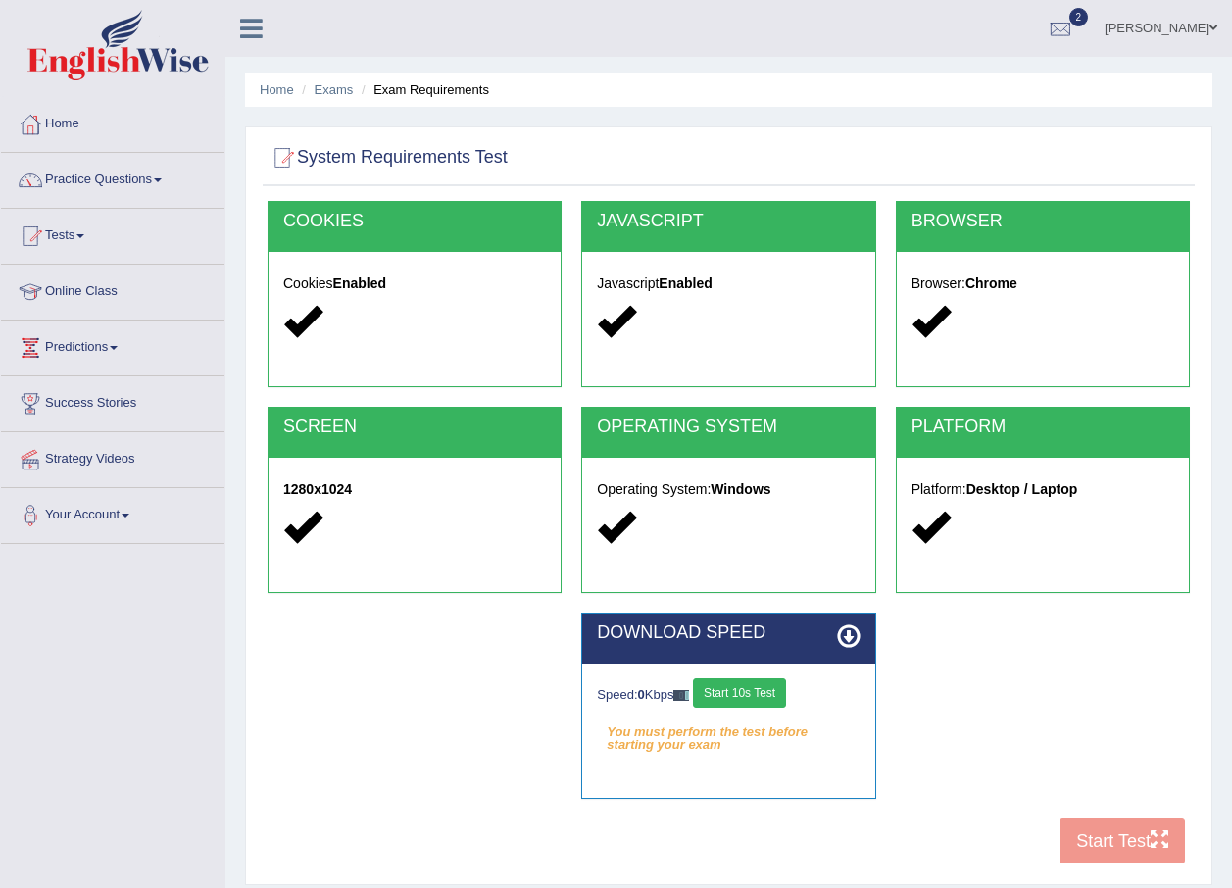
click at [760, 694] on button "Start 10s Test" at bounding box center [739, 692] width 93 height 29
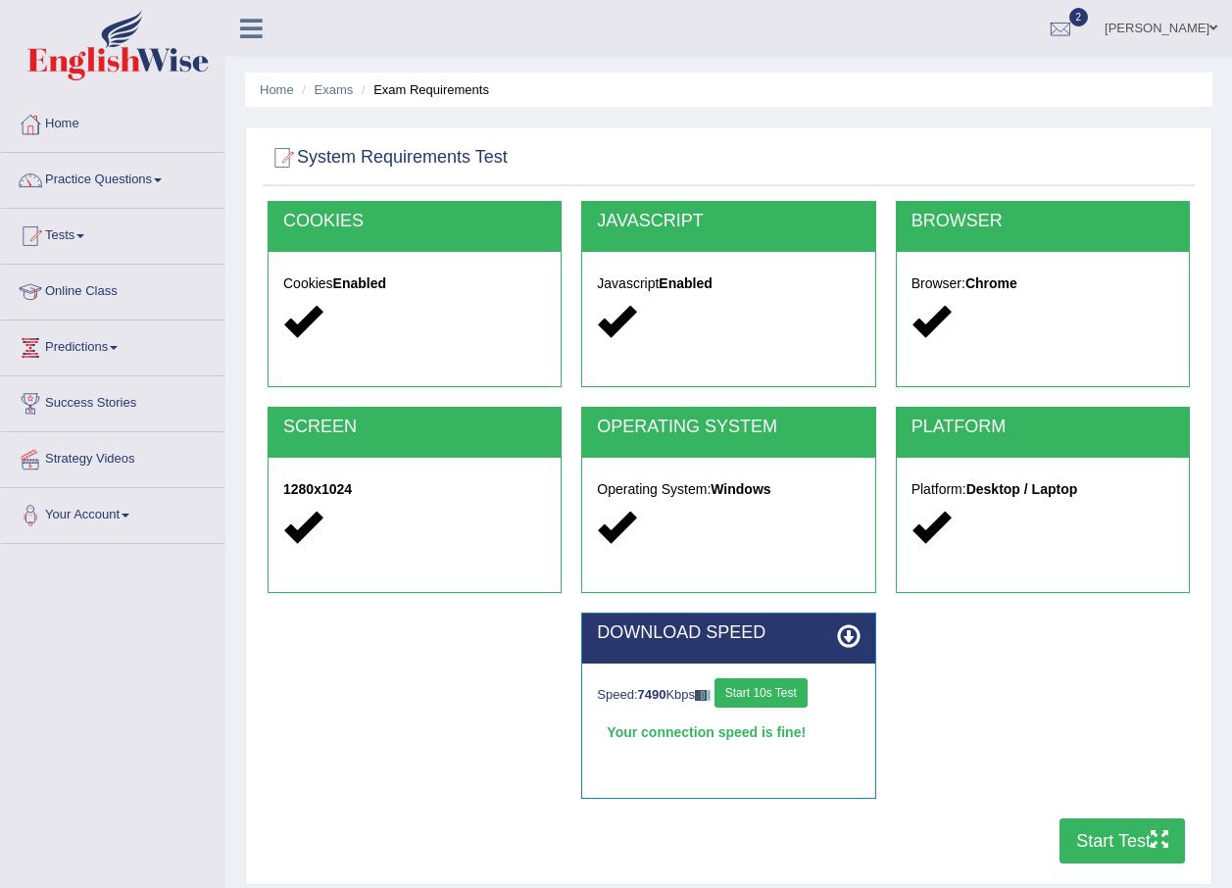
click at [794, 691] on button "Start 10s Test" at bounding box center [761, 692] width 93 height 29
click at [1094, 830] on button "Start Test" at bounding box center [1122, 840] width 125 height 45
click at [1113, 827] on button "Start Test" at bounding box center [1122, 840] width 125 height 45
